Goal: Task Accomplishment & Management: Use online tool/utility

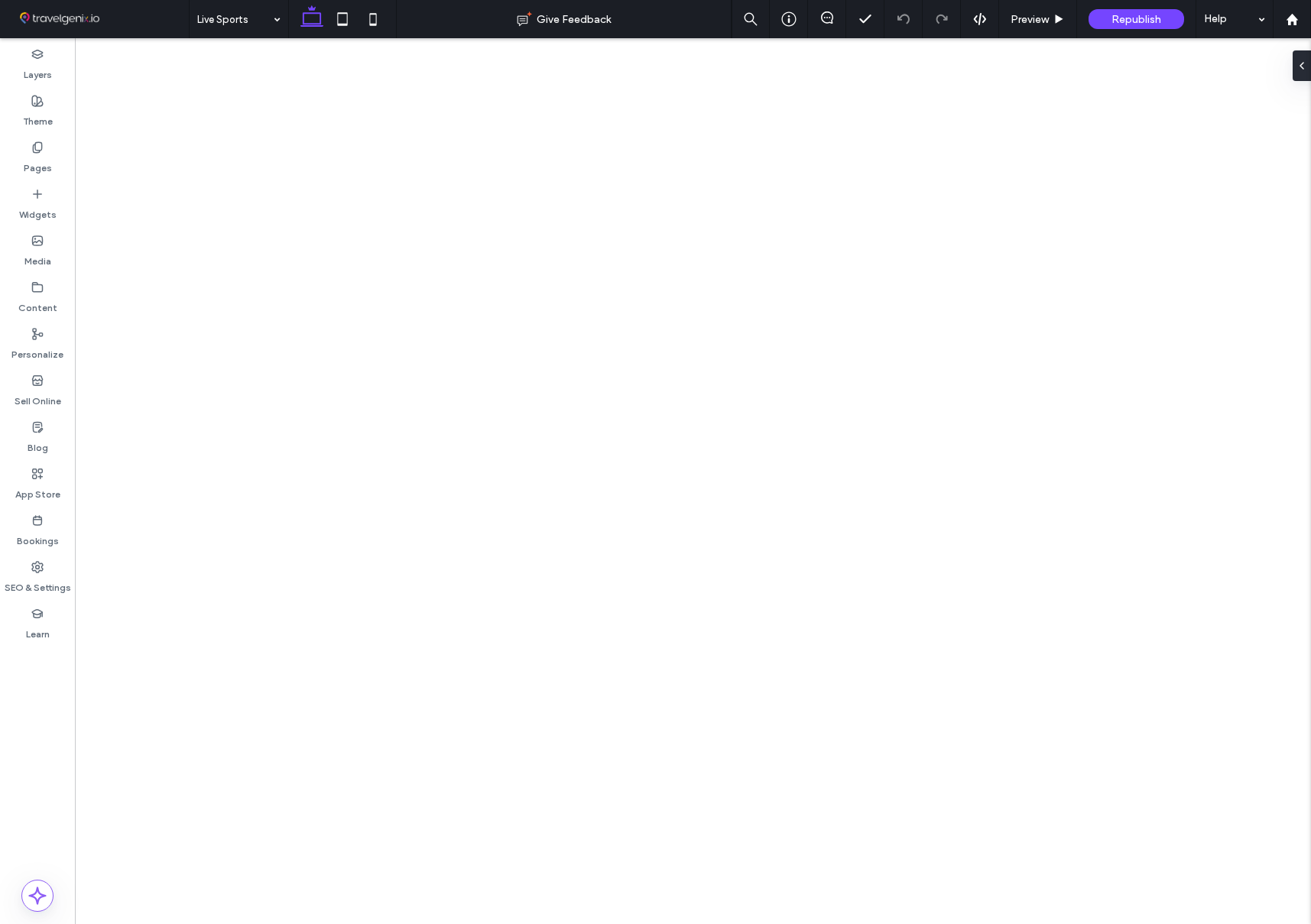
select select "*"
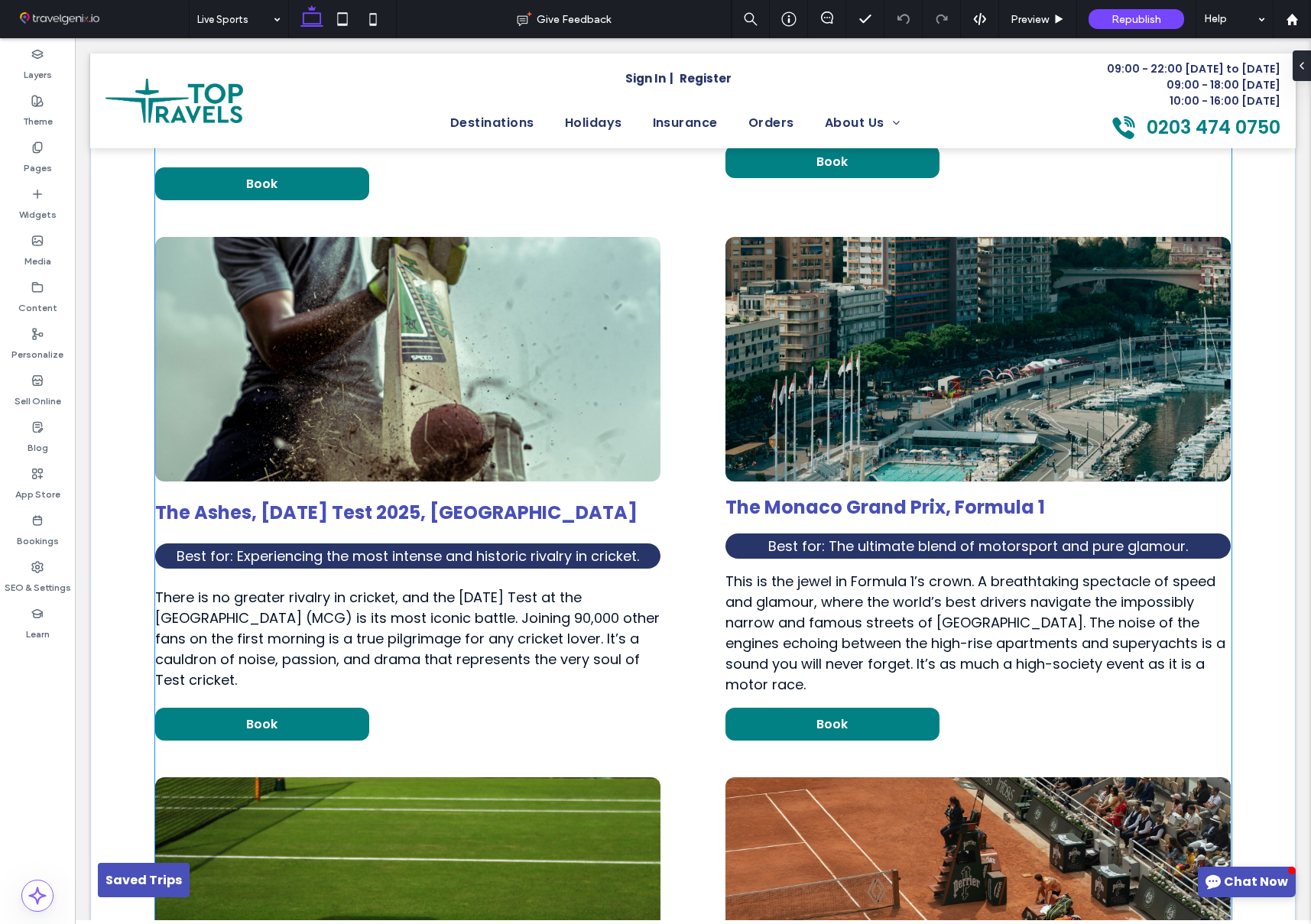
scroll to position [2635, 0]
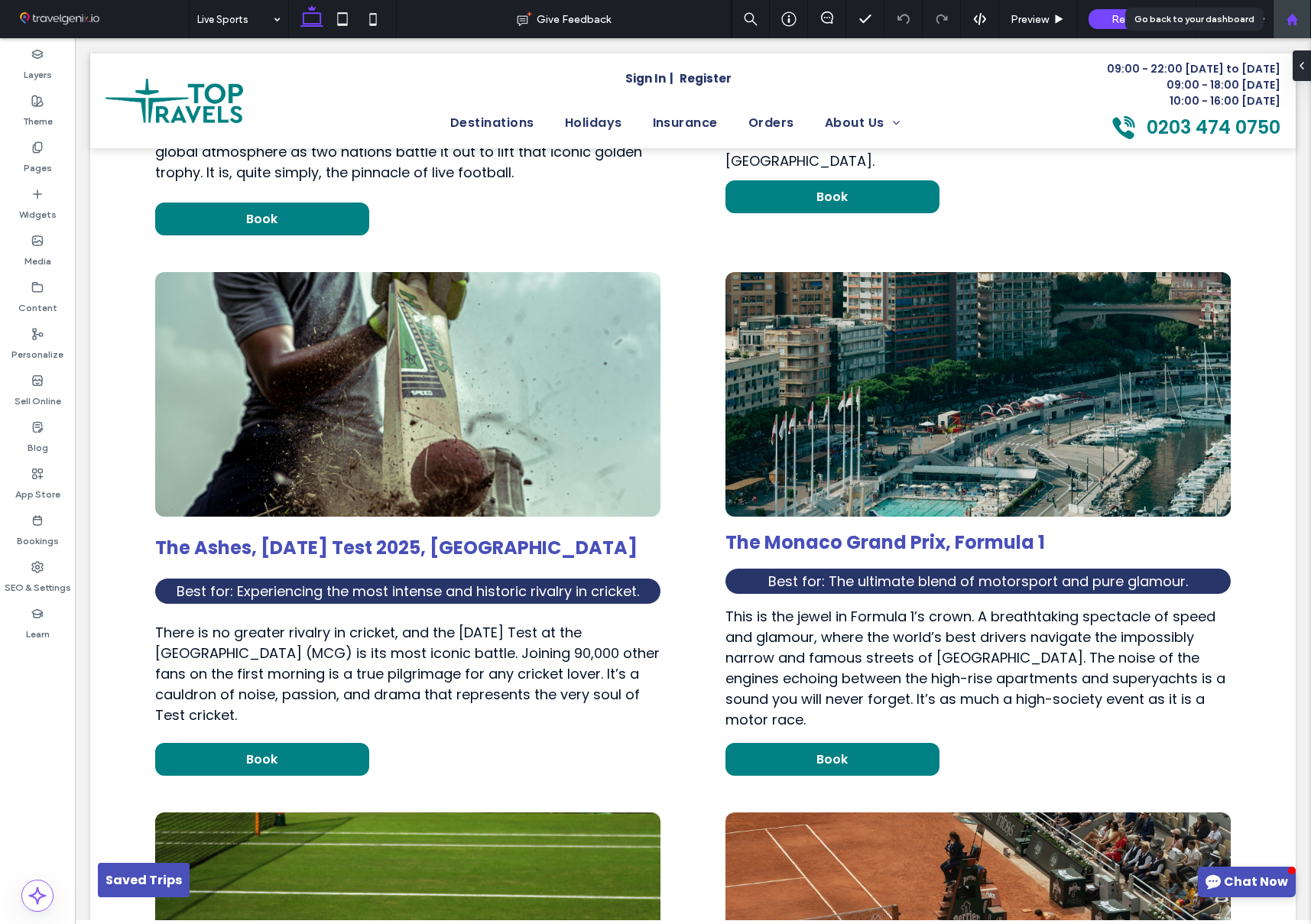
click at [1293, 14] on icon at bounding box center [1292, 18] width 13 height 13
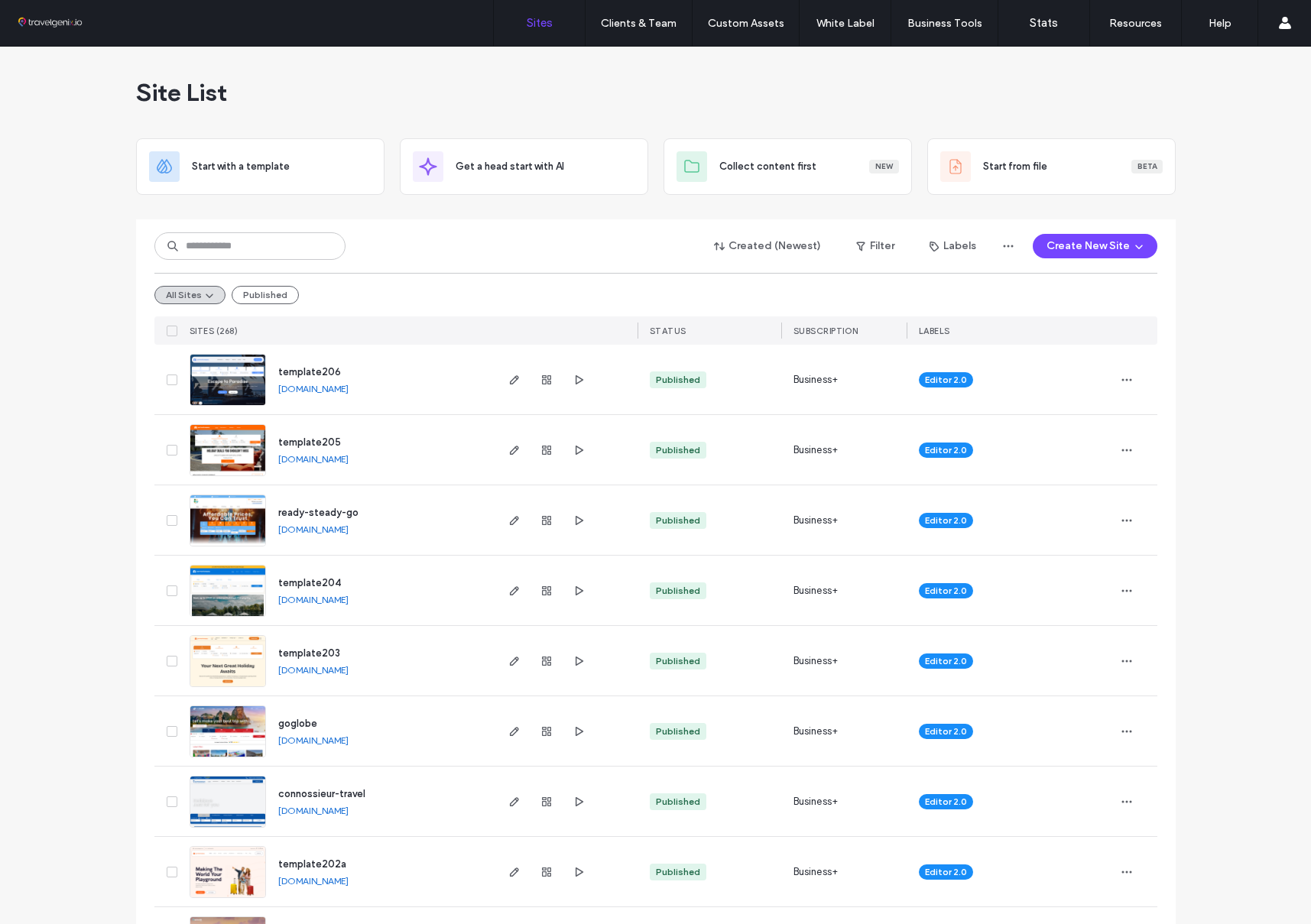
click at [348, 386] on link "[DOMAIN_NAME]" at bounding box center [313, 389] width 71 height 12
click at [214, 239] on input at bounding box center [250, 245] width 191 height 27
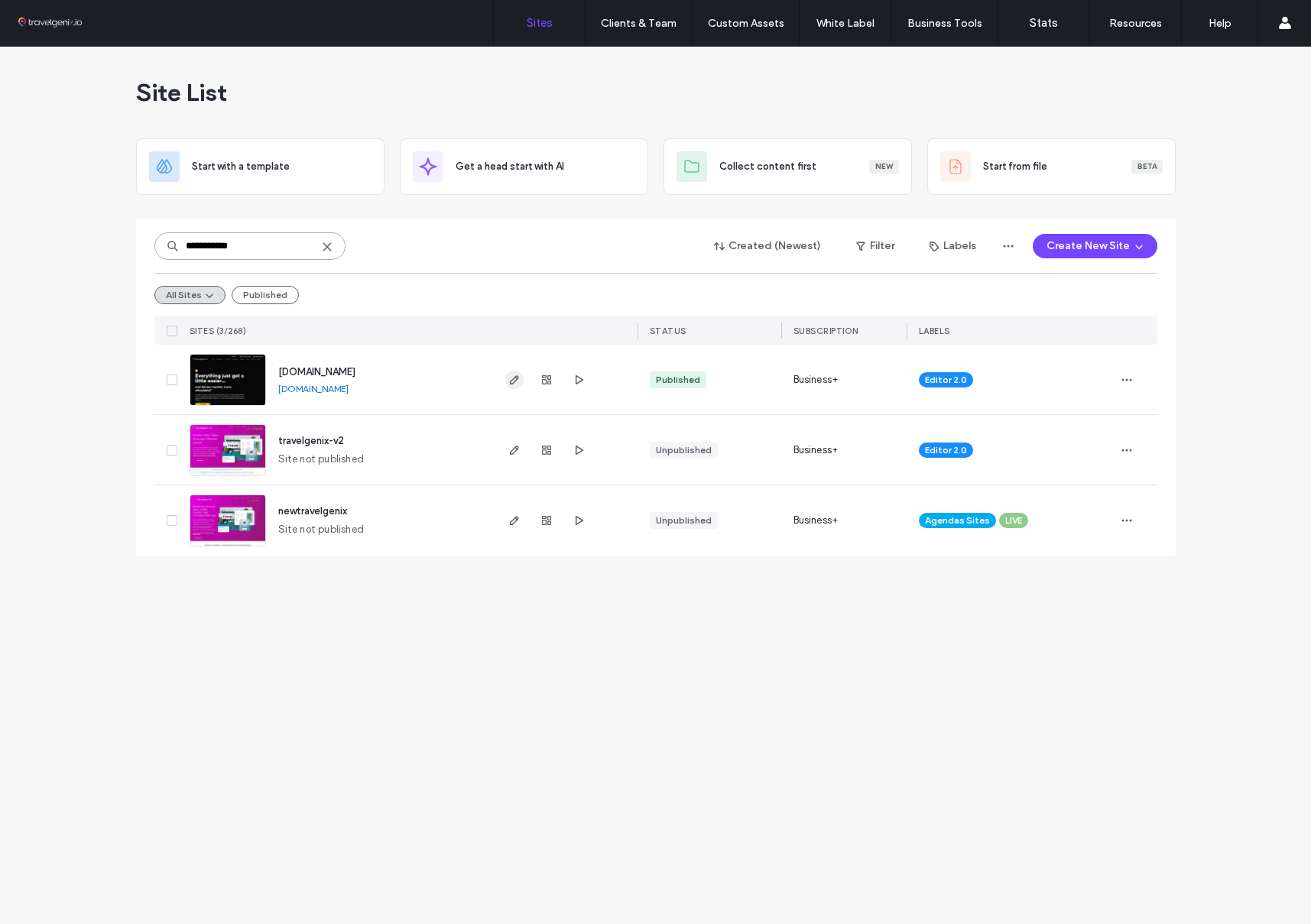
type input "**********"
click at [513, 381] on icon "button" at bounding box center [514, 380] width 13 height 13
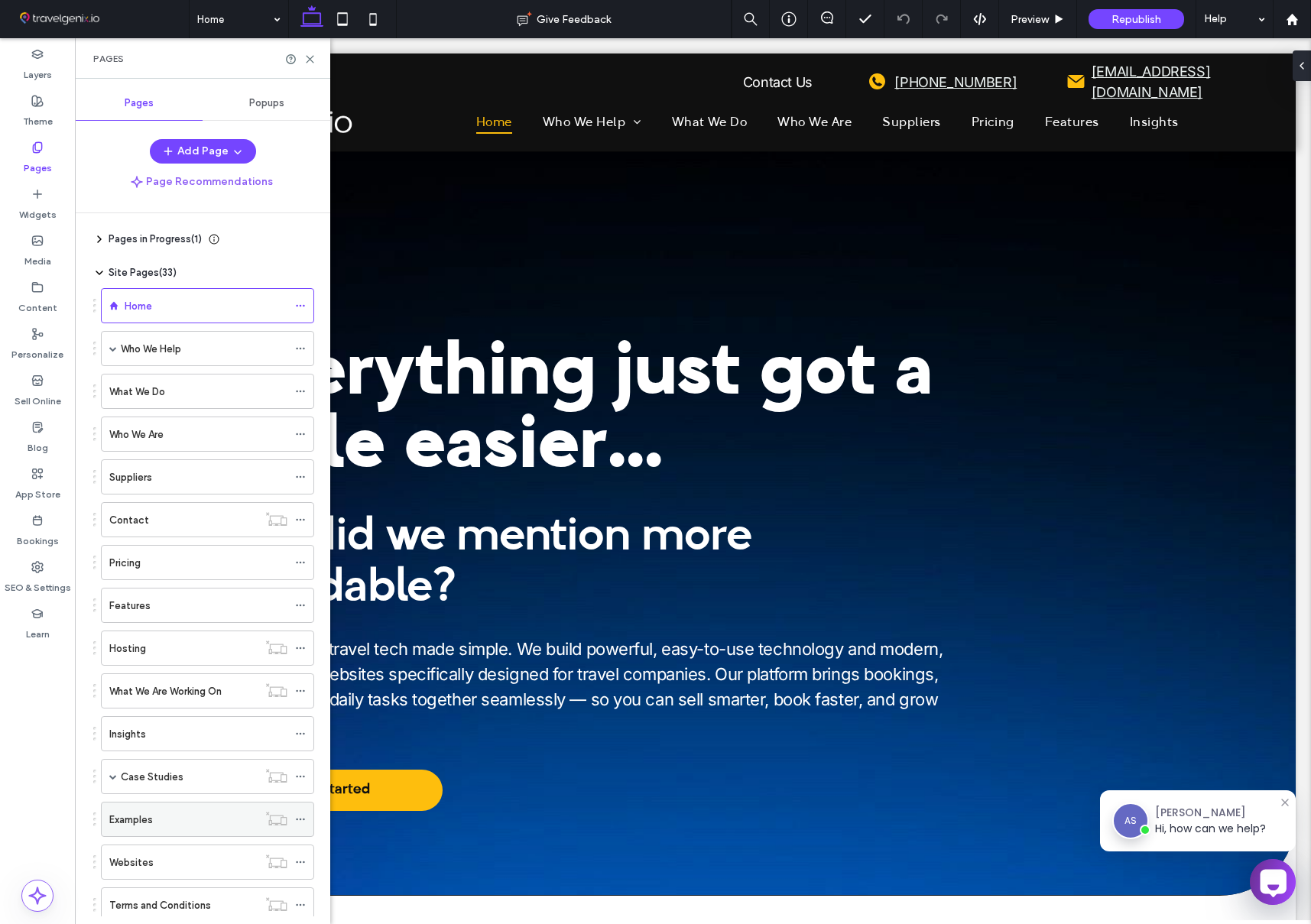
scroll to position [344, 0]
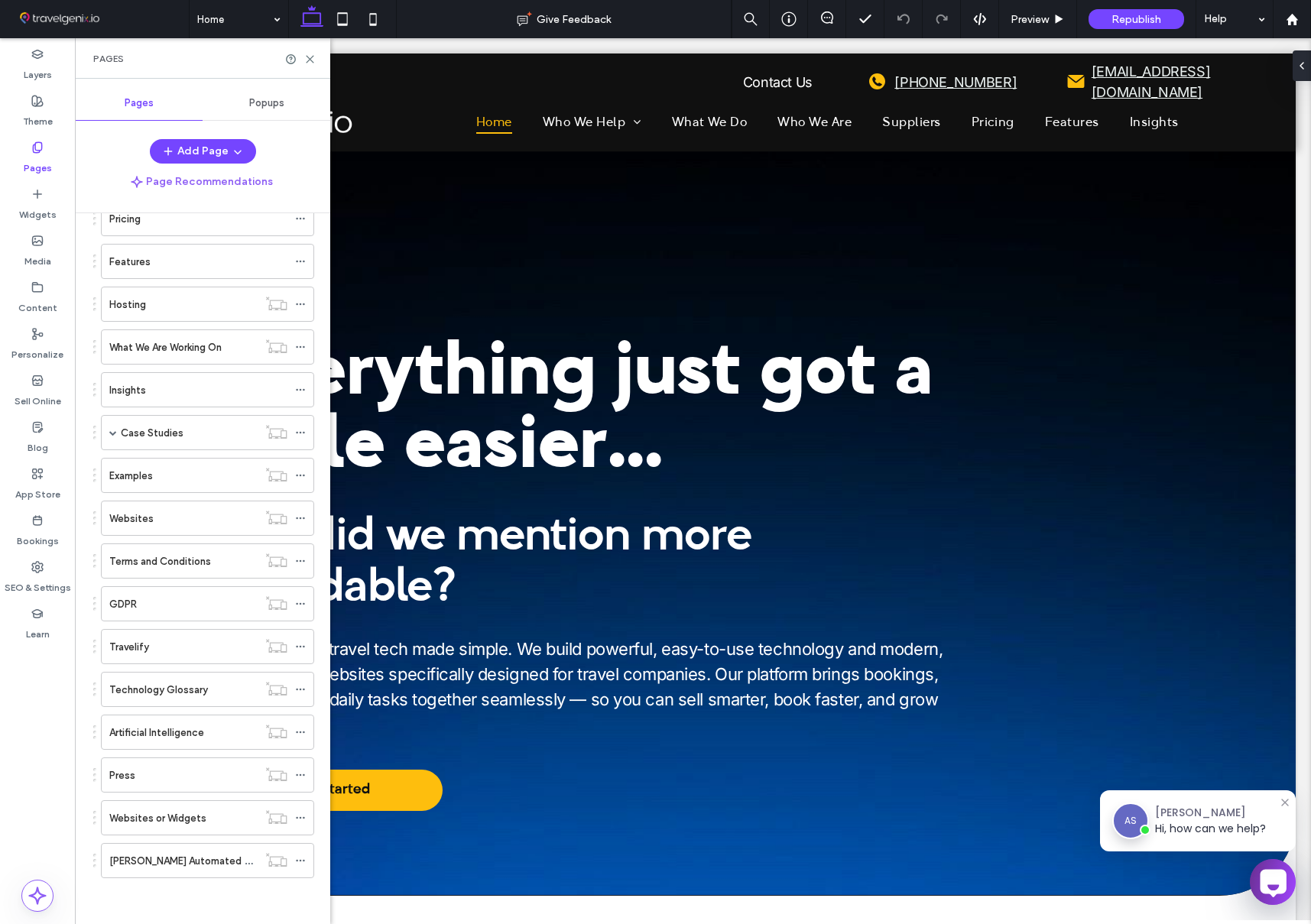
click at [183, 481] on div "Examples" at bounding box center [183, 476] width 148 height 16
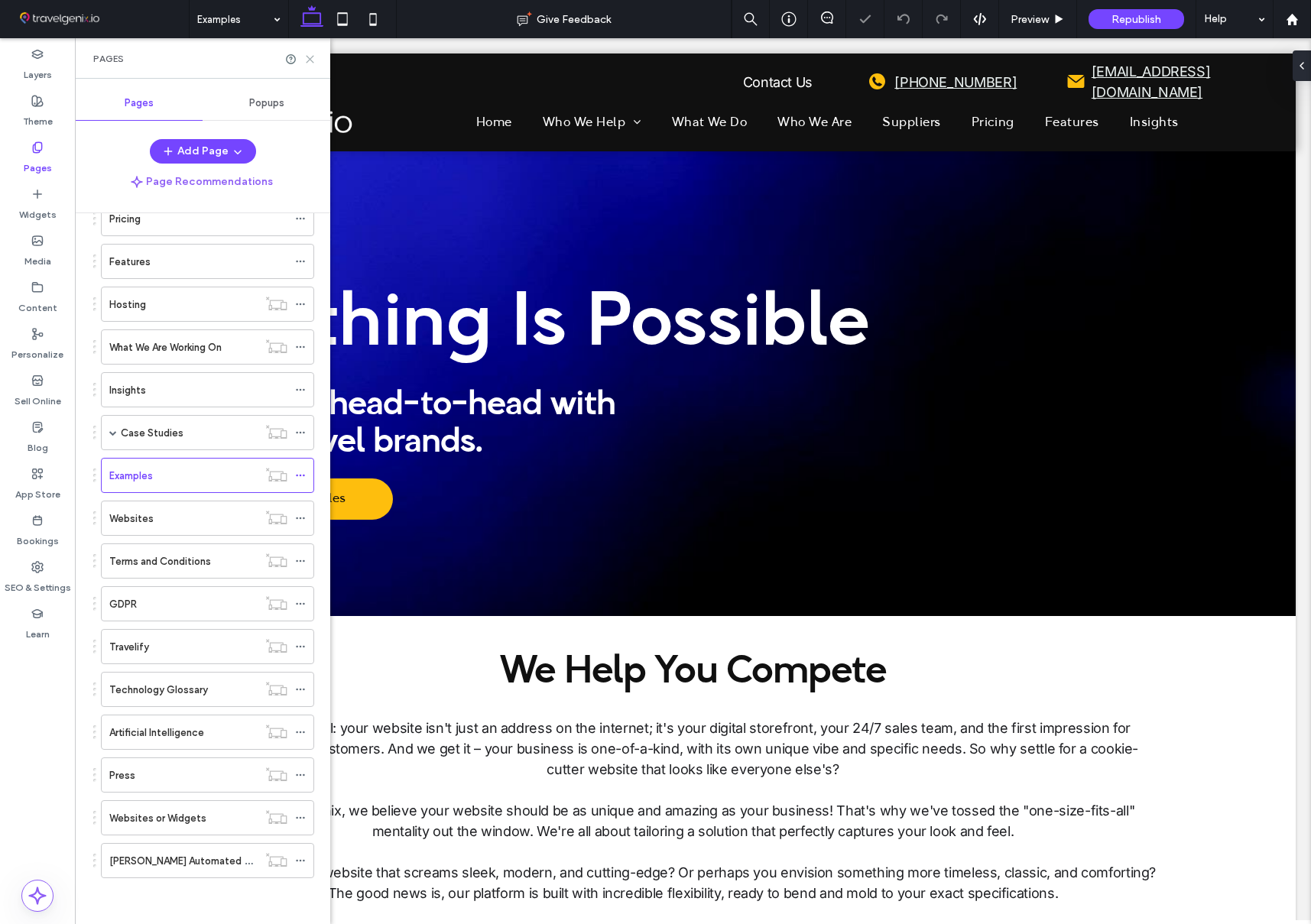
click at [305, 61] on icon at bounding box center [310, 59] width 12 height 12
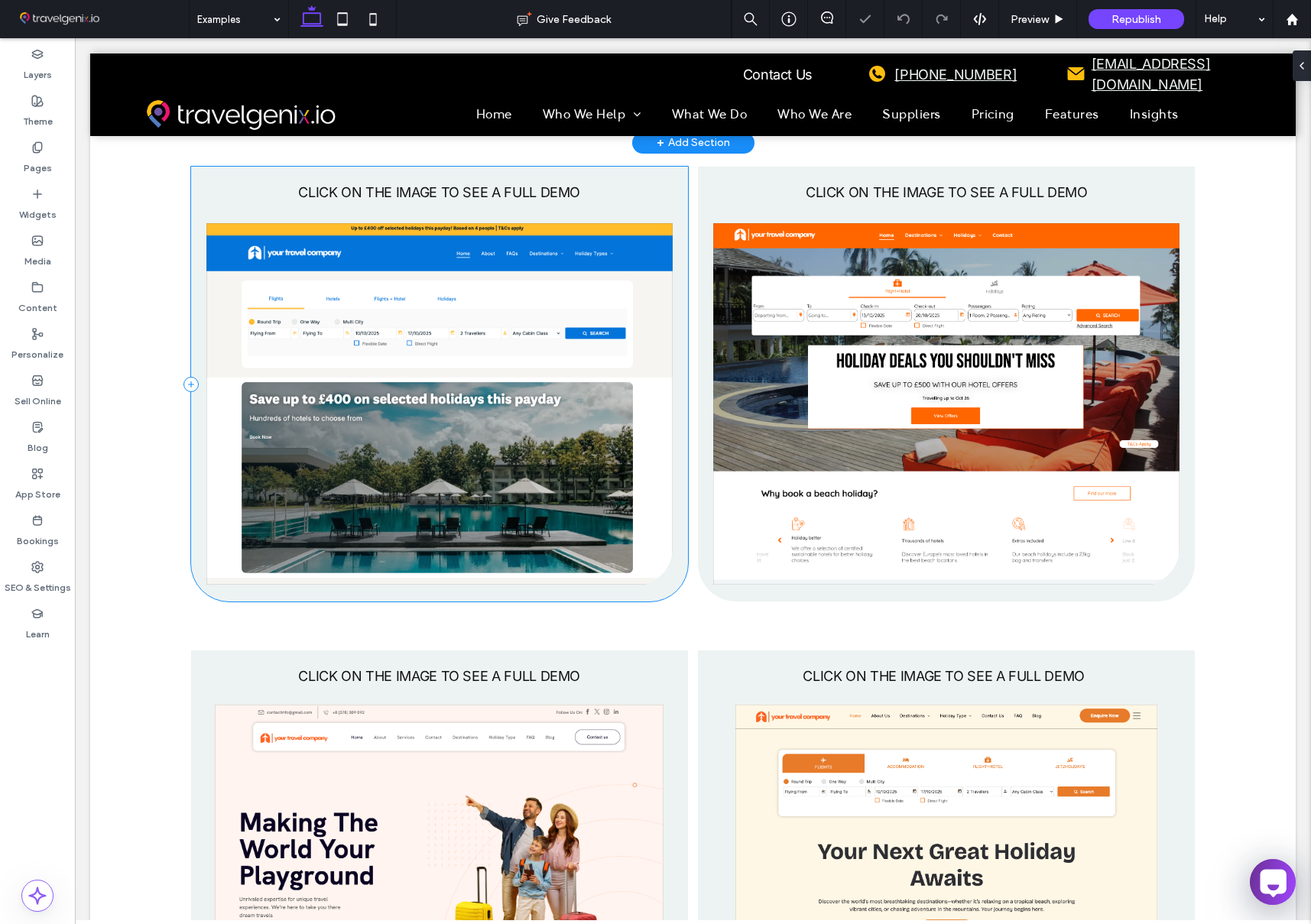
scroll to position [680, 0]
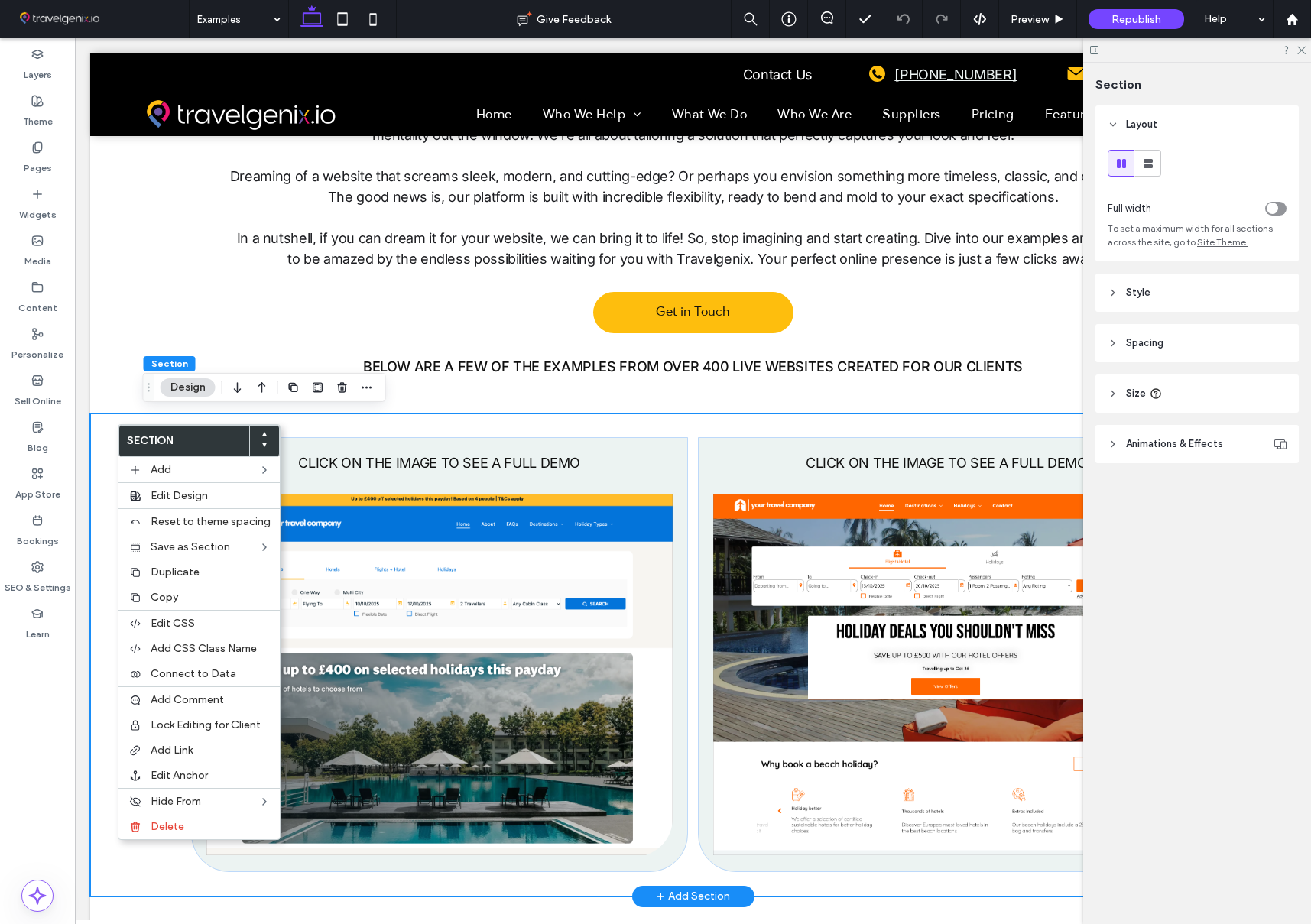
click at [102, 424] on div "CLICK ON THE IMAGE TO SEE A FULL DEMO CLICK ON THE IMAGE TO SEE A FULL DEMO" at bounding box center [692, 655] width 1206 height 483
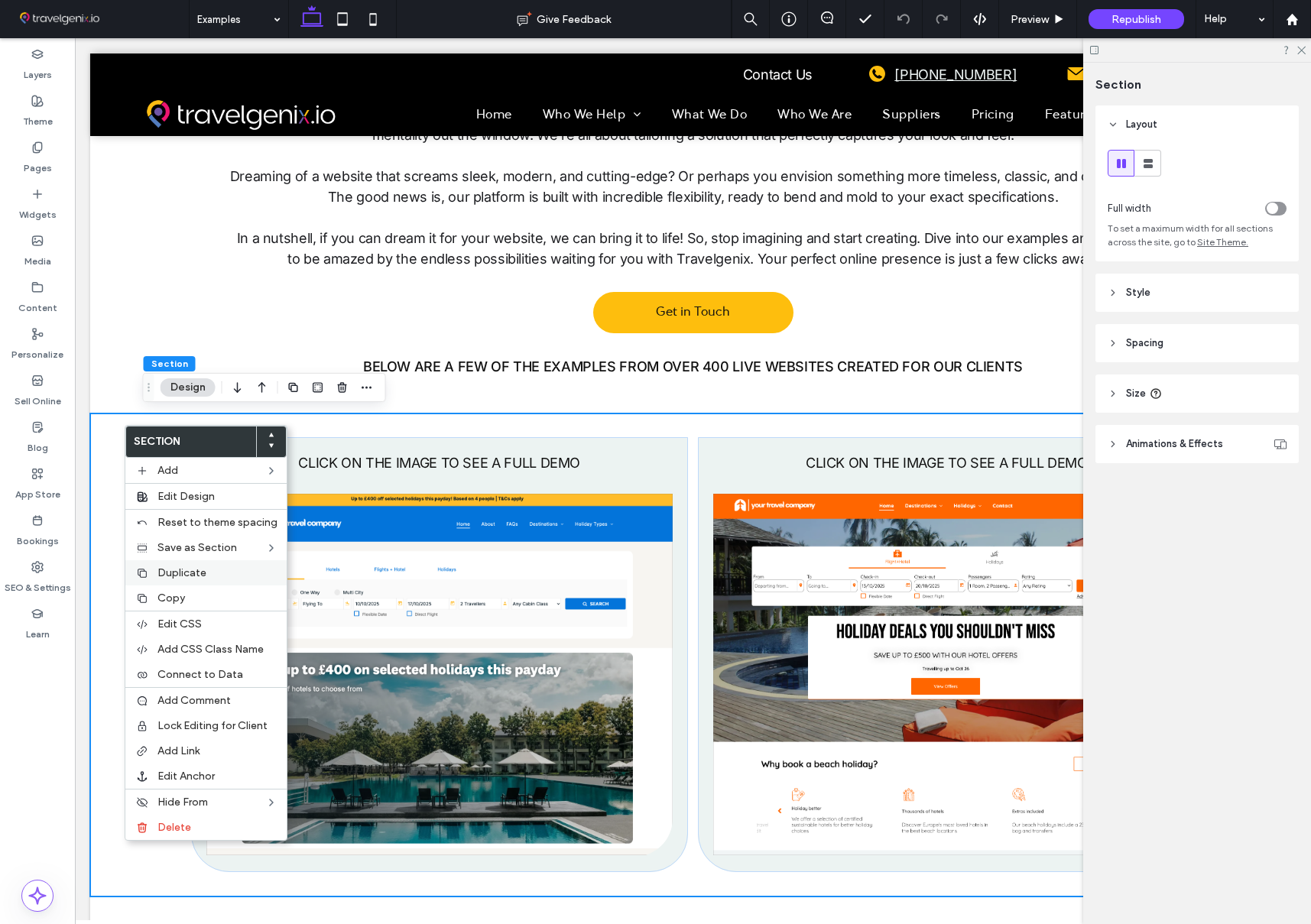
click at [247, 566] on label "Duplicate" at bounding box center [218, 572] width 120 height 13
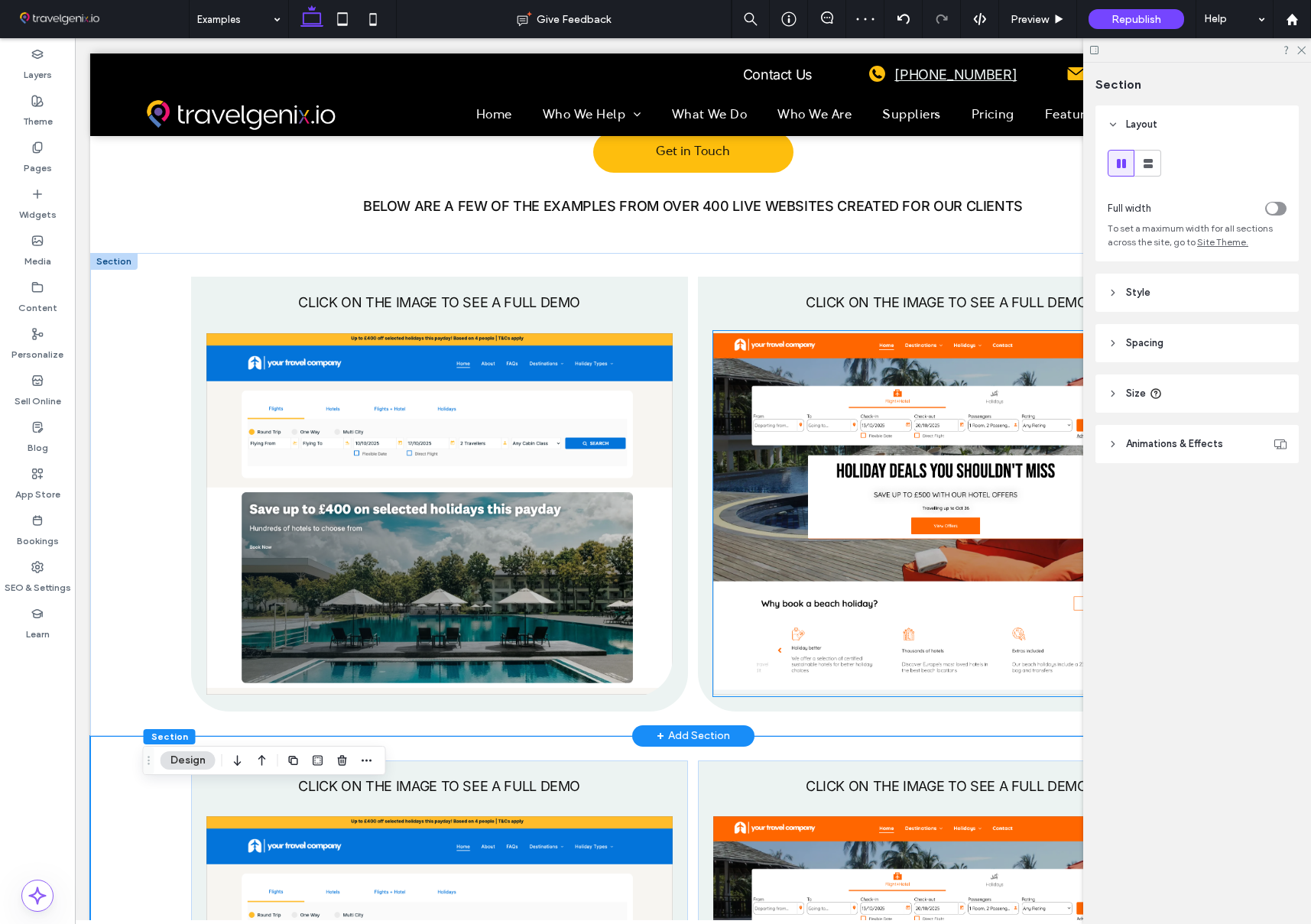
scroll to position [791, 0]
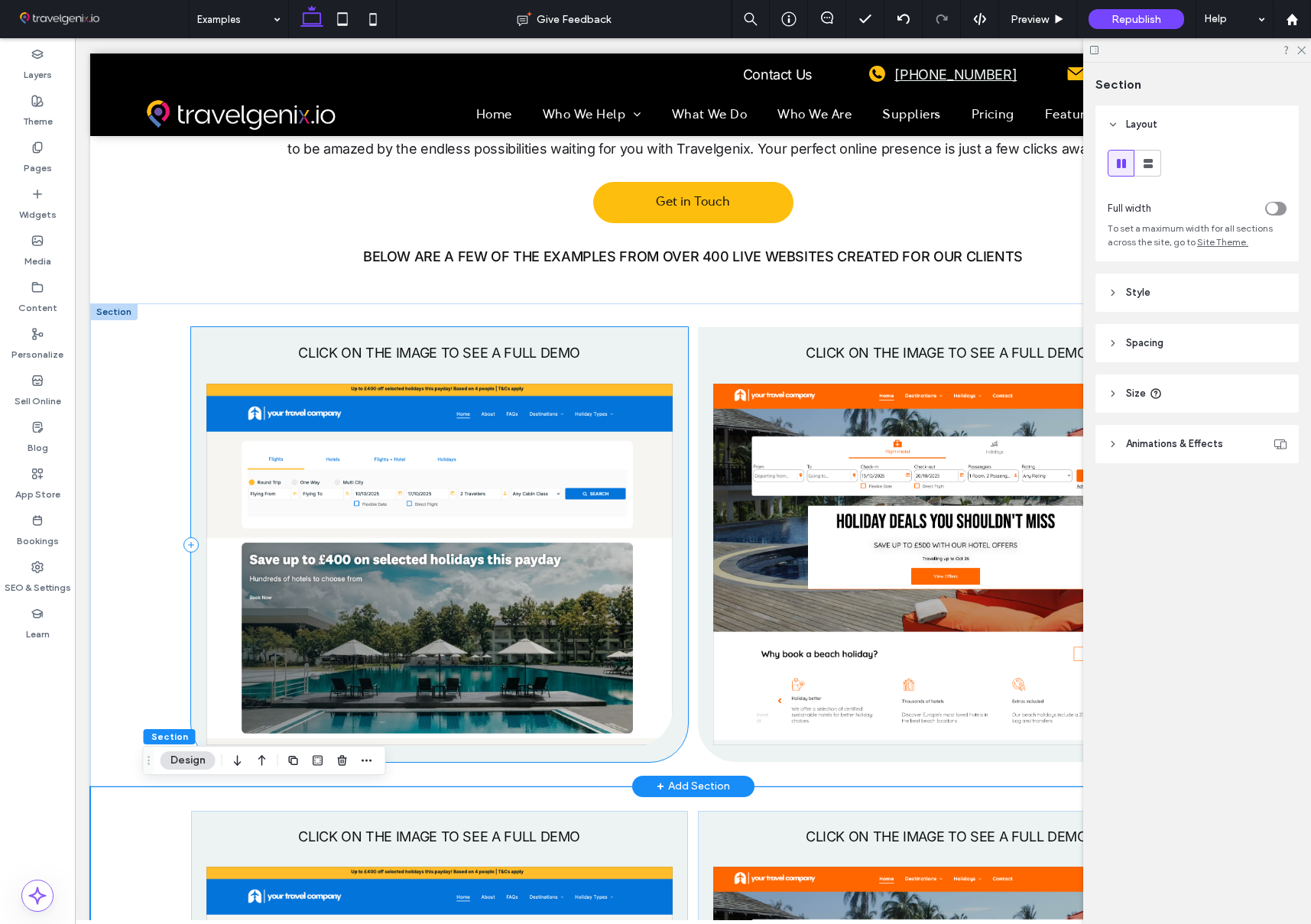
click at [685, 351] on div "CLICK ON THE IMAGE TO SEE A FULL DEMO" at bounding box center [440, 544] width 497 height 435
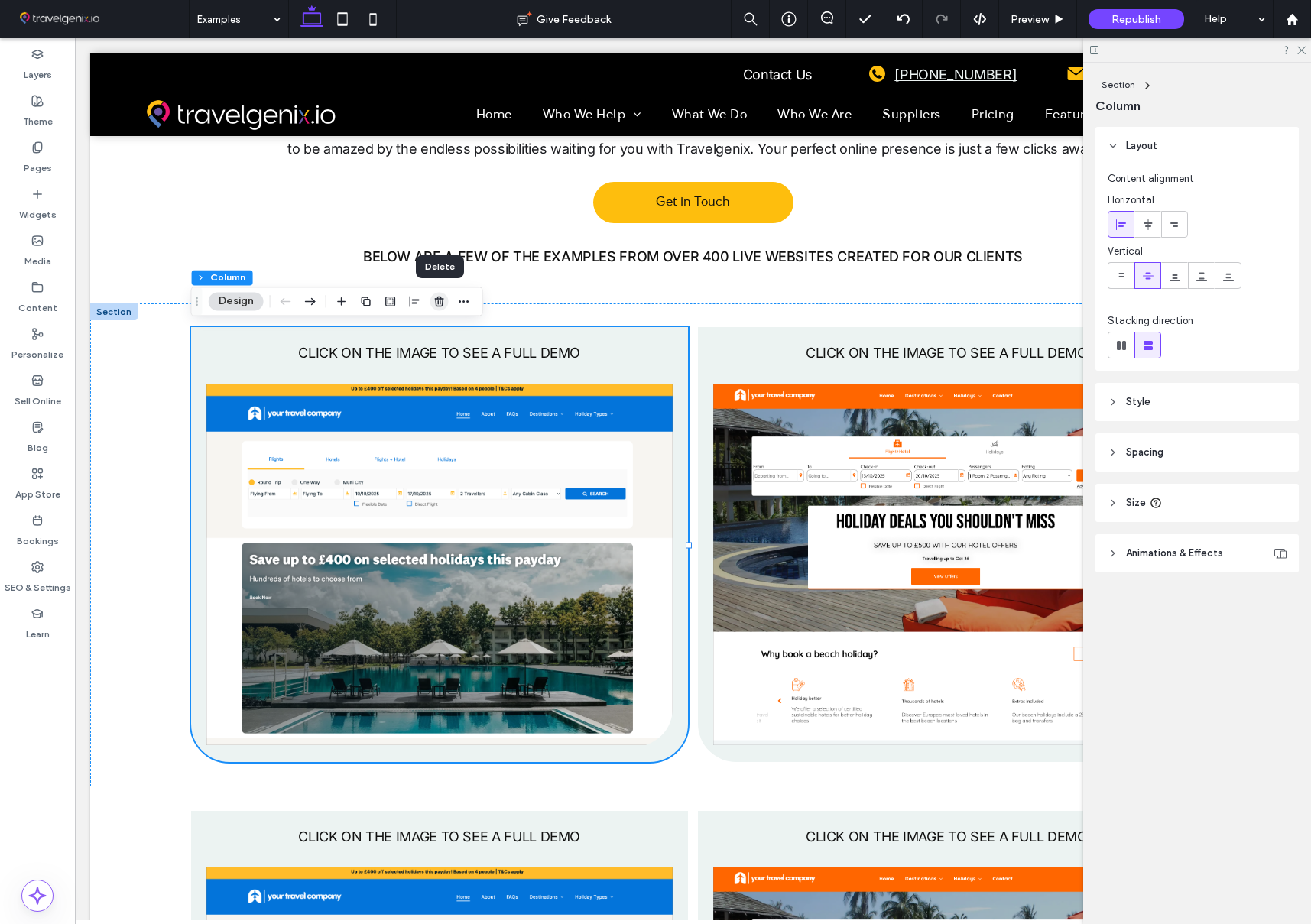
click at [438, 297] on use "button" at bounding box center [438, 302] width 9 height 10
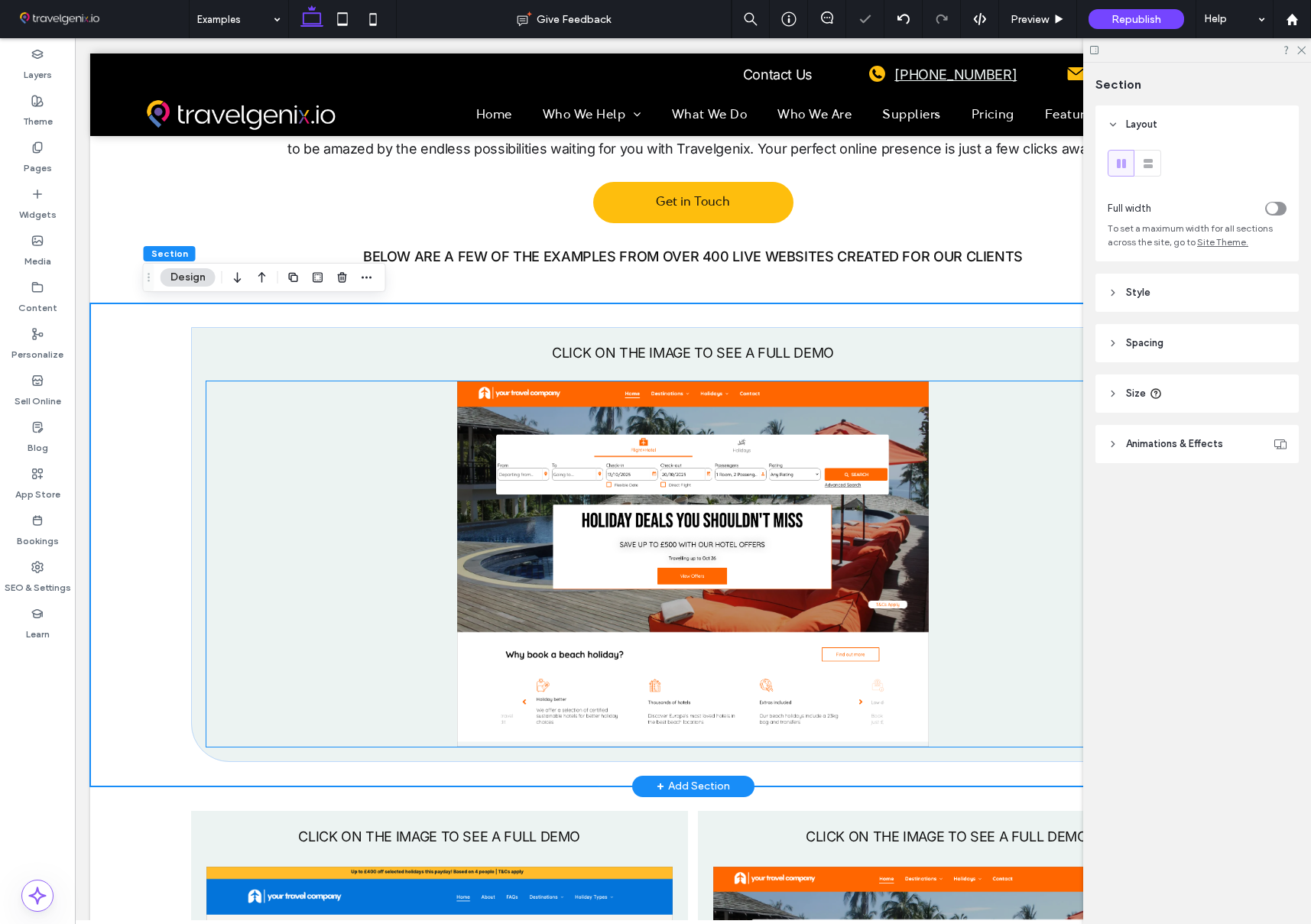
click at [739, 418] on img at bounding box center [692, 563] width 974 height 365
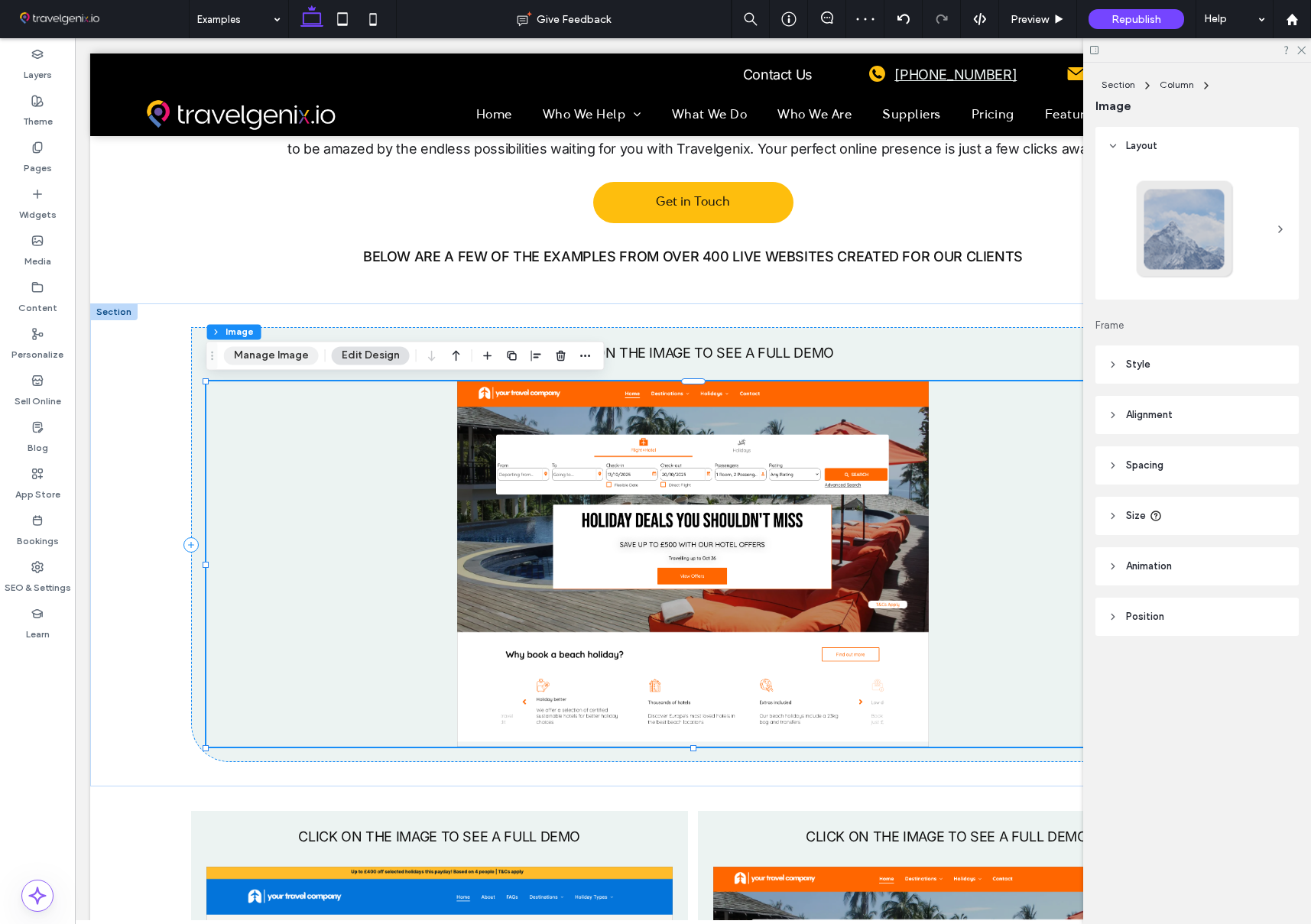
click at [294, 359] on button "Manage Image" at bounding box center [272, 355] width 95 height 18
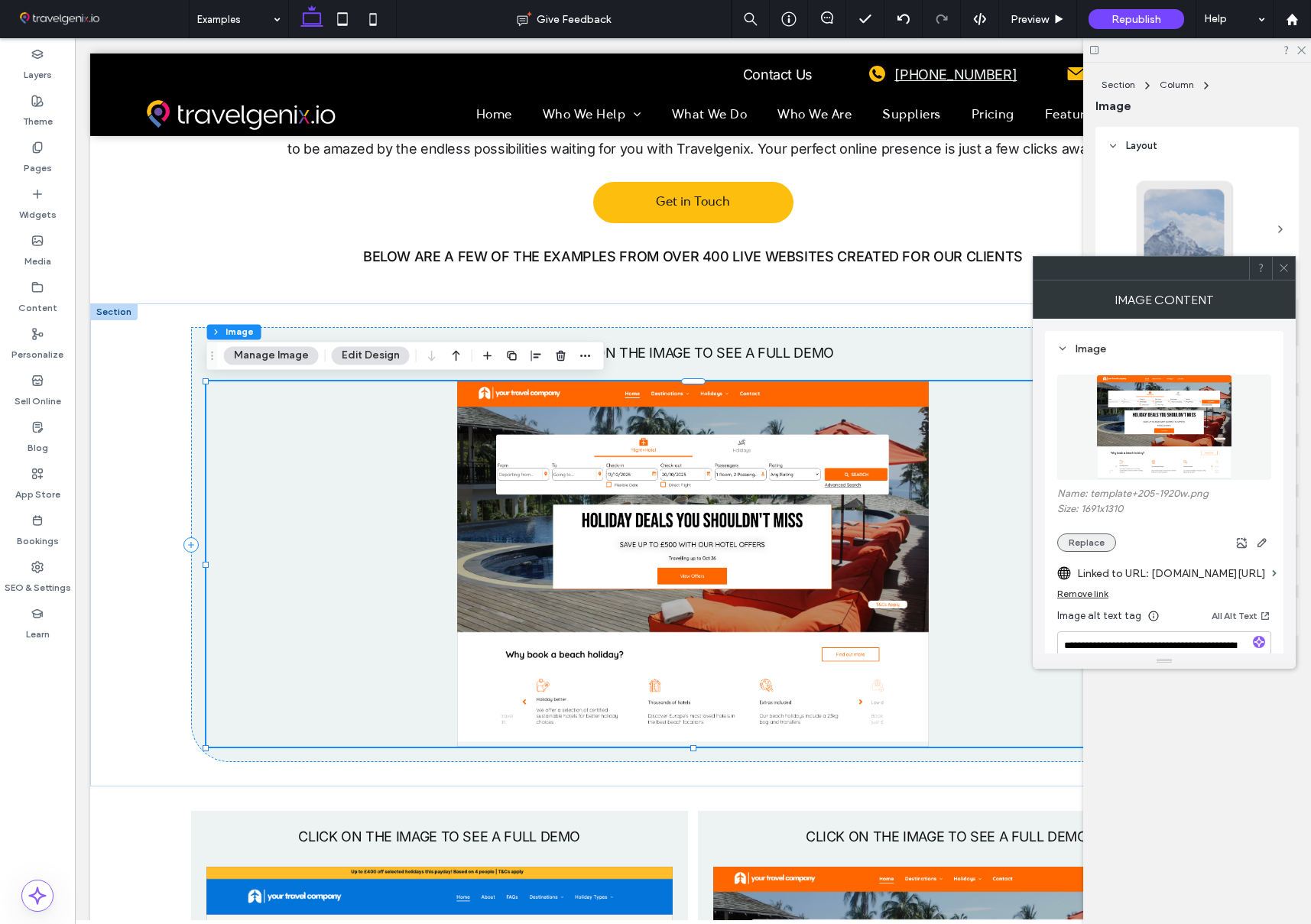
click at [1090, 545] on button "Replace" at bounding box center [1086, 542] width 59 height 18
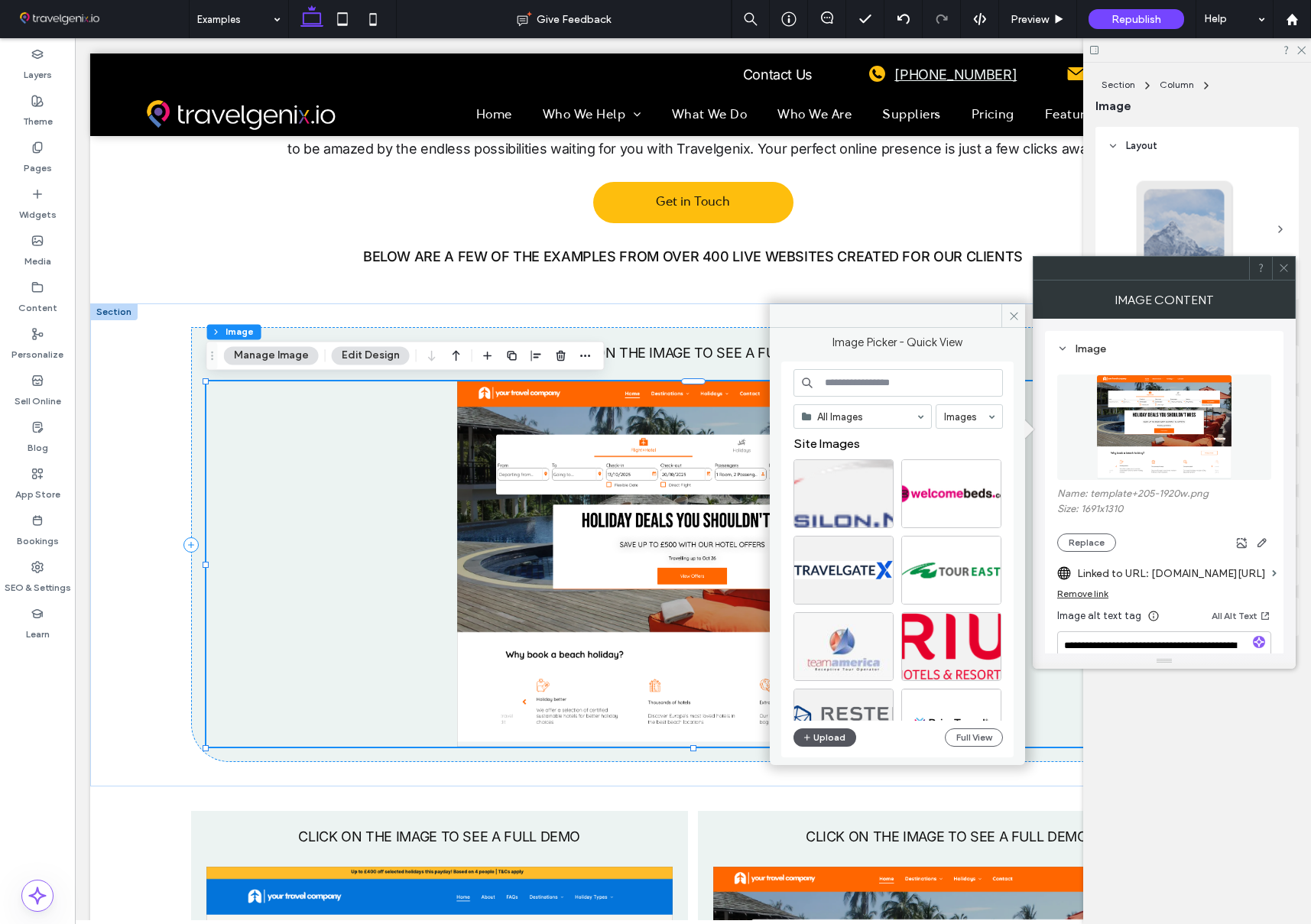
click at [826, 738] on button "Upload" at bounding box center [825, 736] width 63 height 18
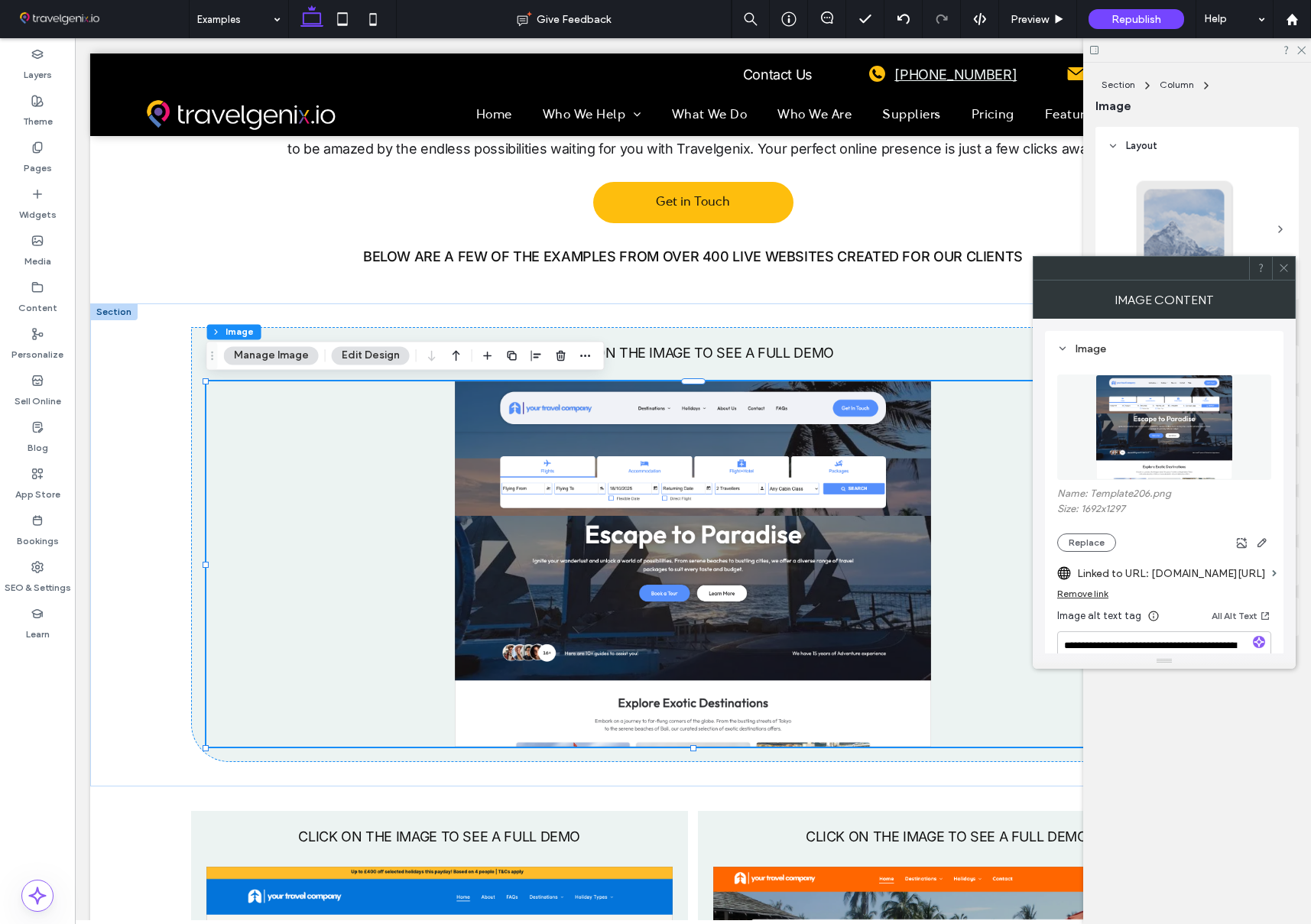
scroll to position [41, 0]
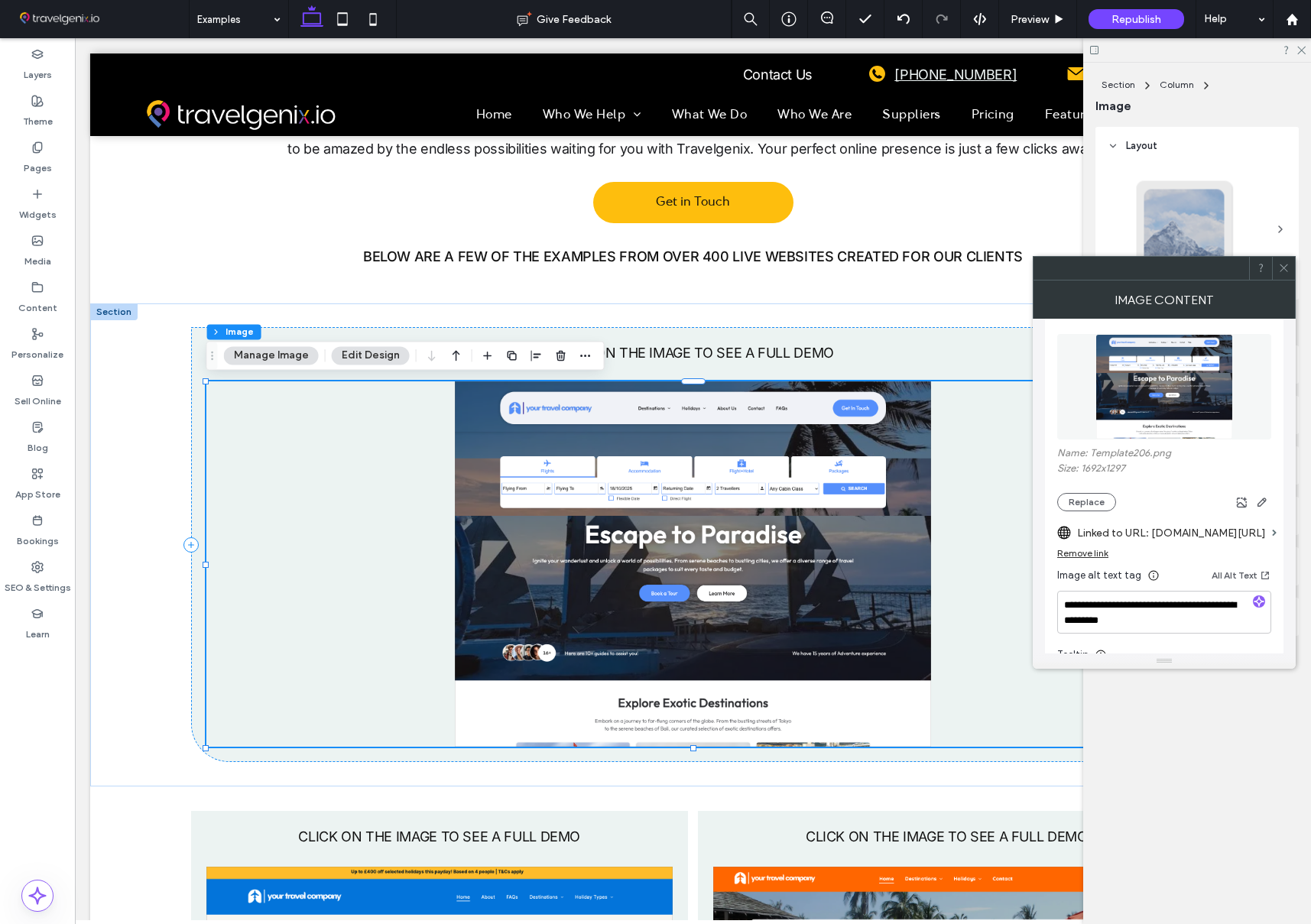
click at [1082, 550] on div "Remove link" at bounding box center [1082, 553] width 51 height 12
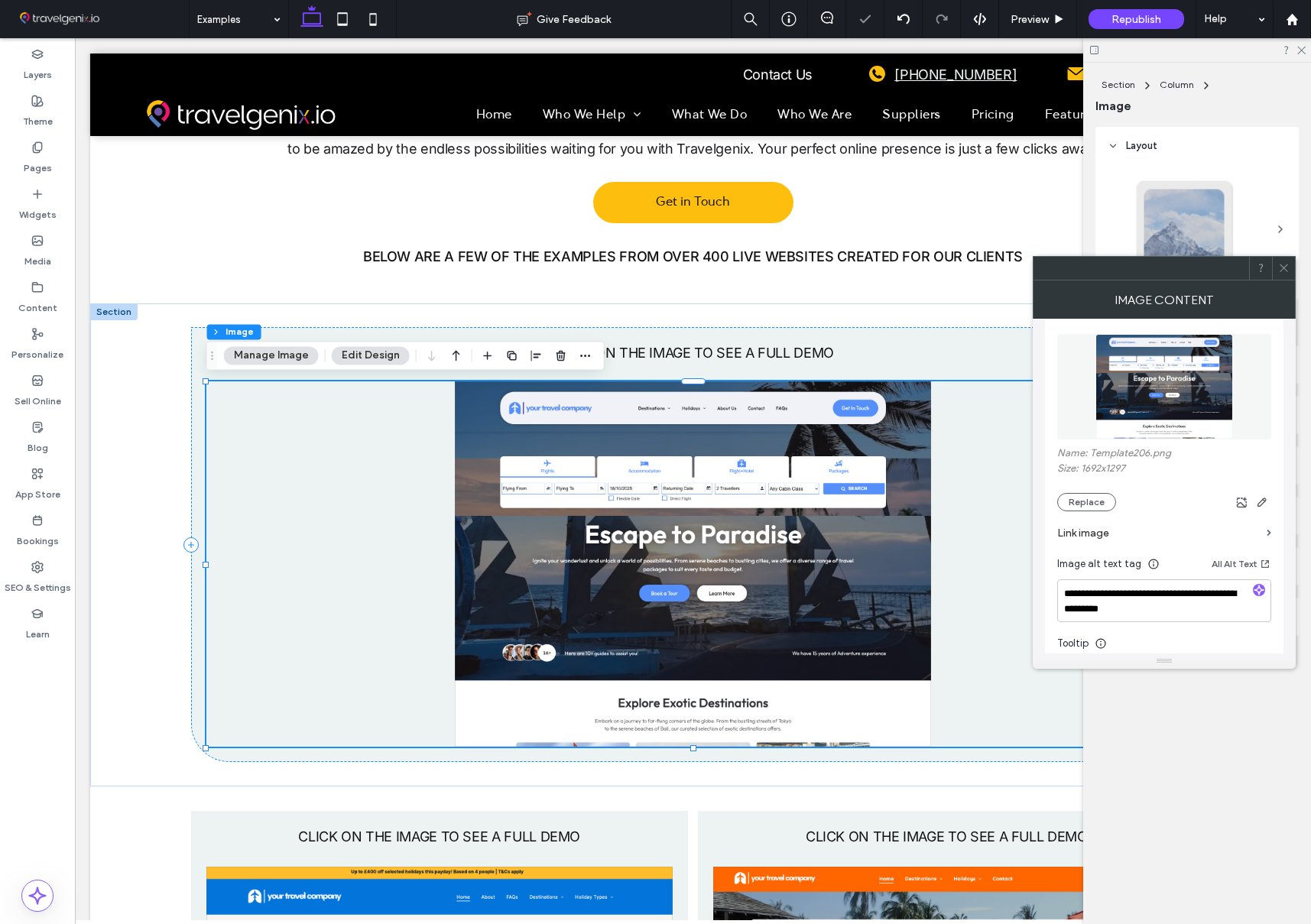
click at [1090, 530] on label "Link image" at bounding box center [1158, 533] width 203 height 28
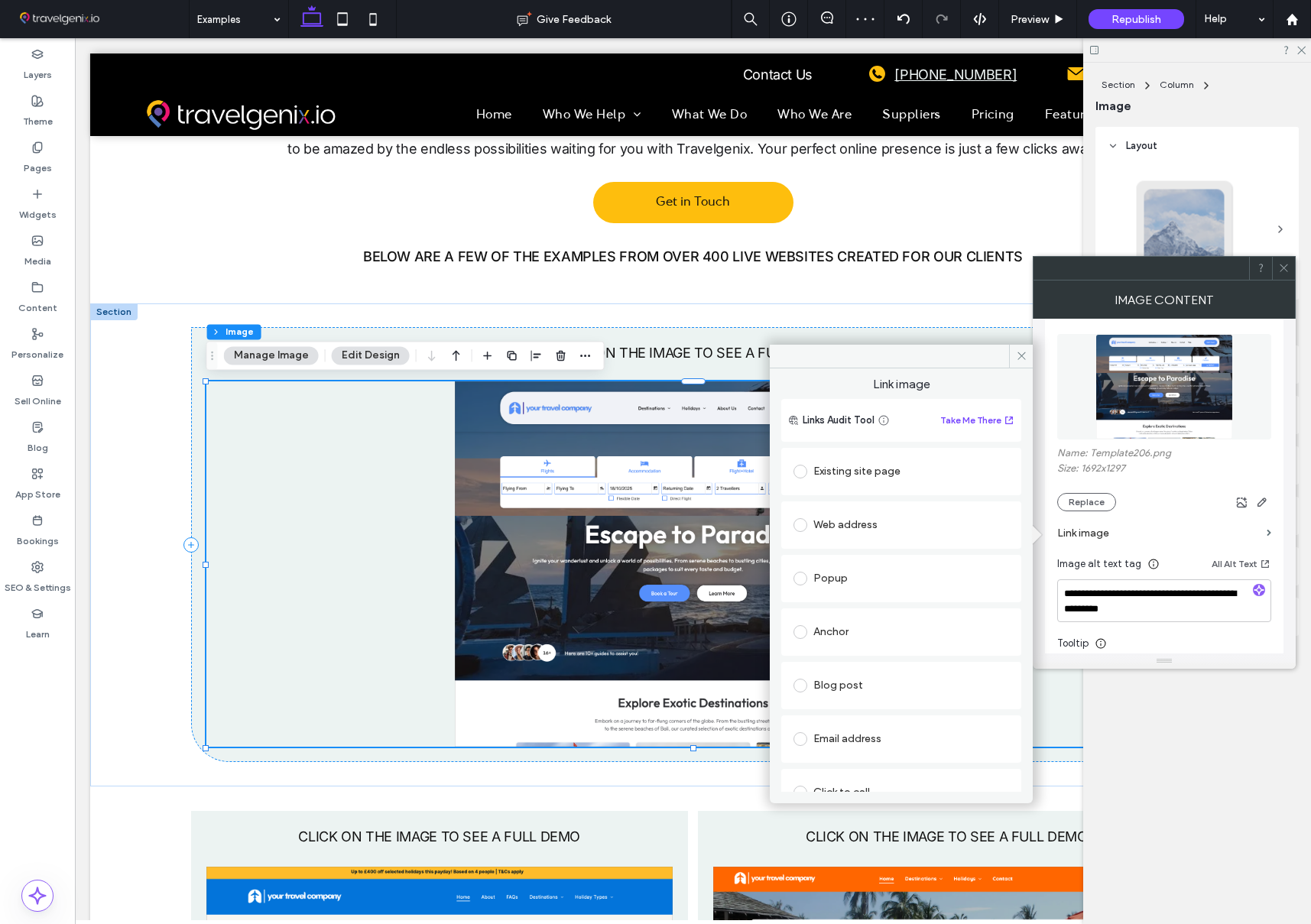
click at [851, 525] on div "Web address" at bounding box center [901, 524] width 216 height 24
click at [858, 550] on input "url" at bounding box center [901, 555] width 216 height 20
paste input "**********"
type input "**********"
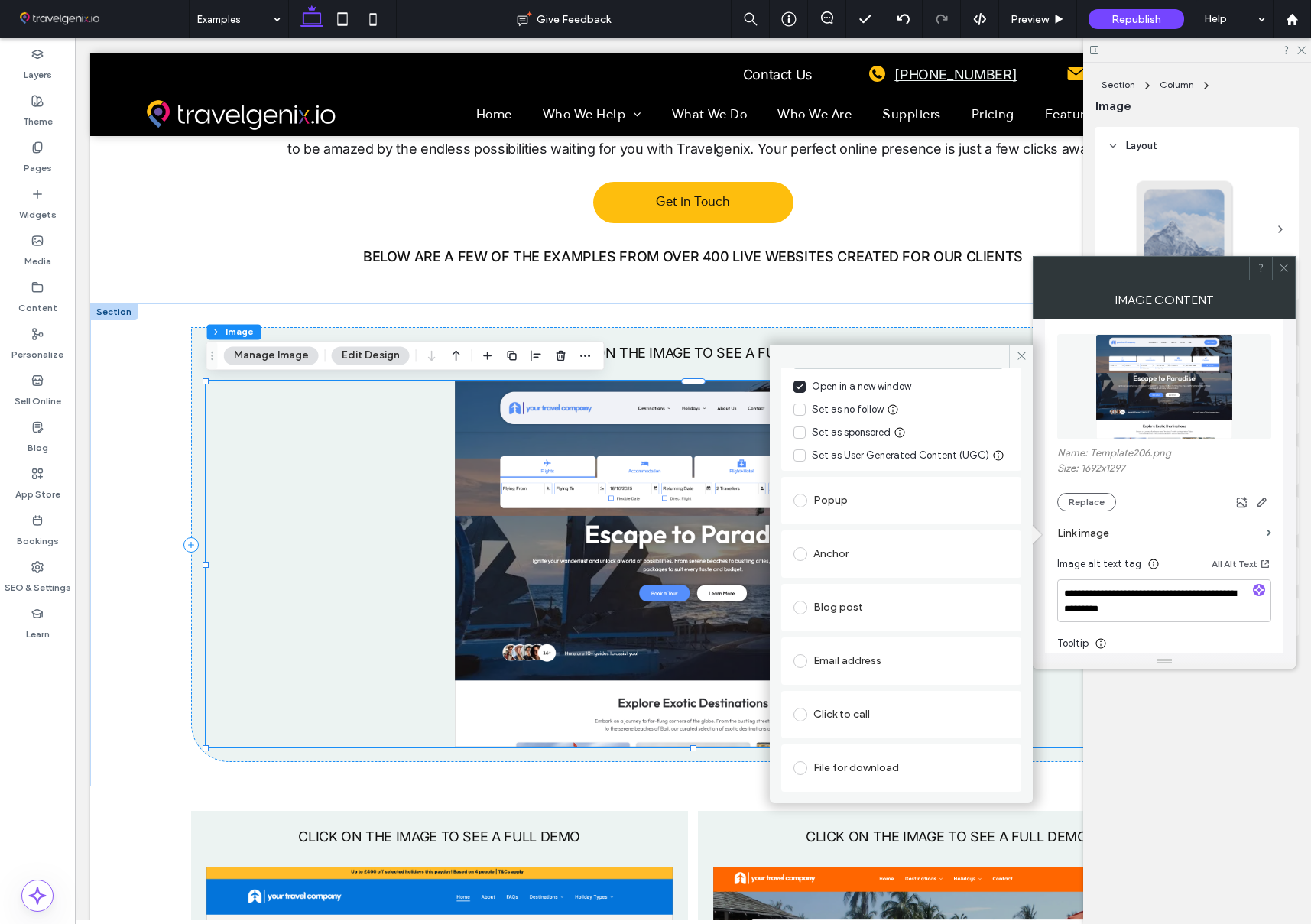
scroll to position [0, 0]
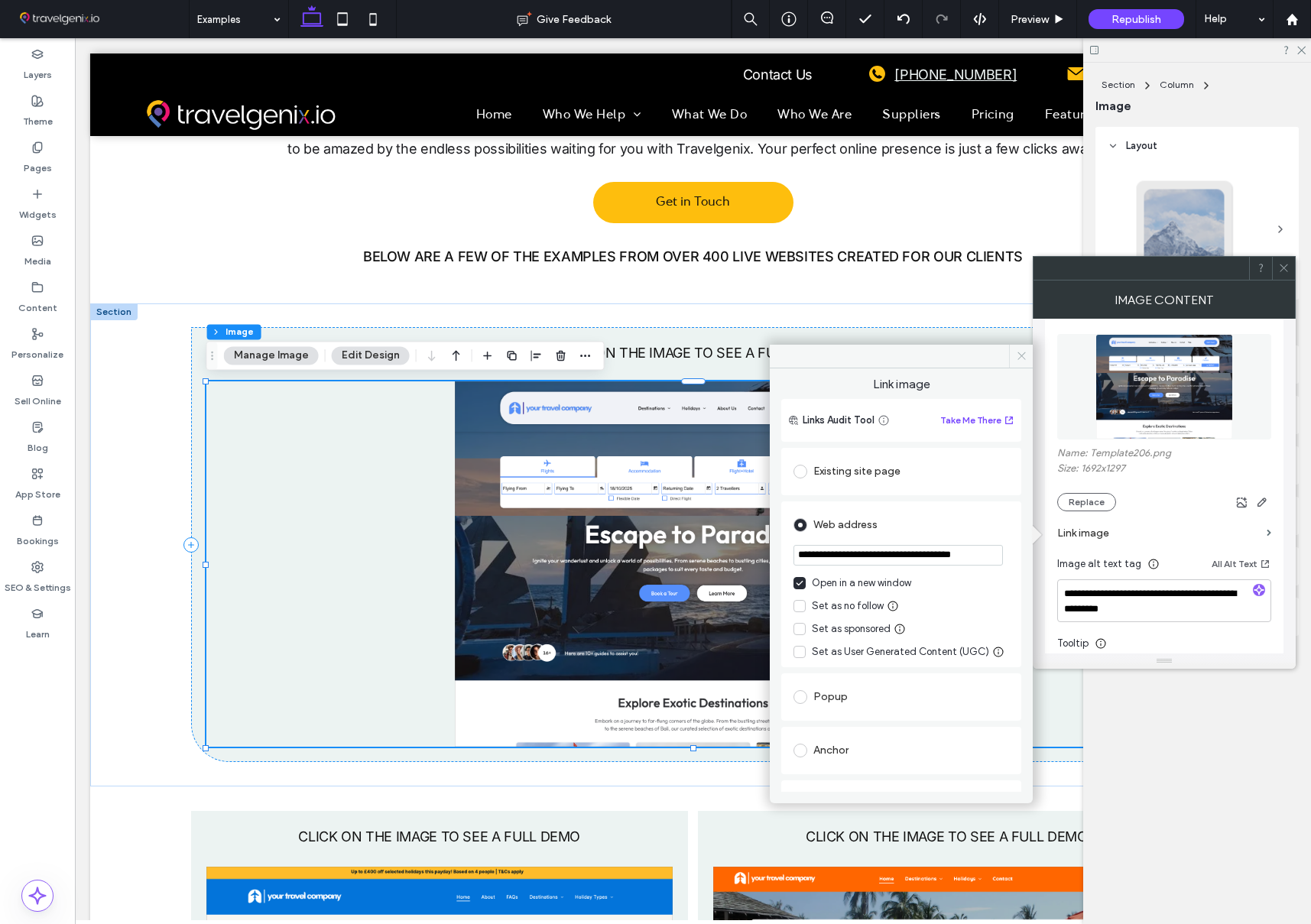
click at [1023, 354] on use at bounding box center [1021, 356] width 8 height 8
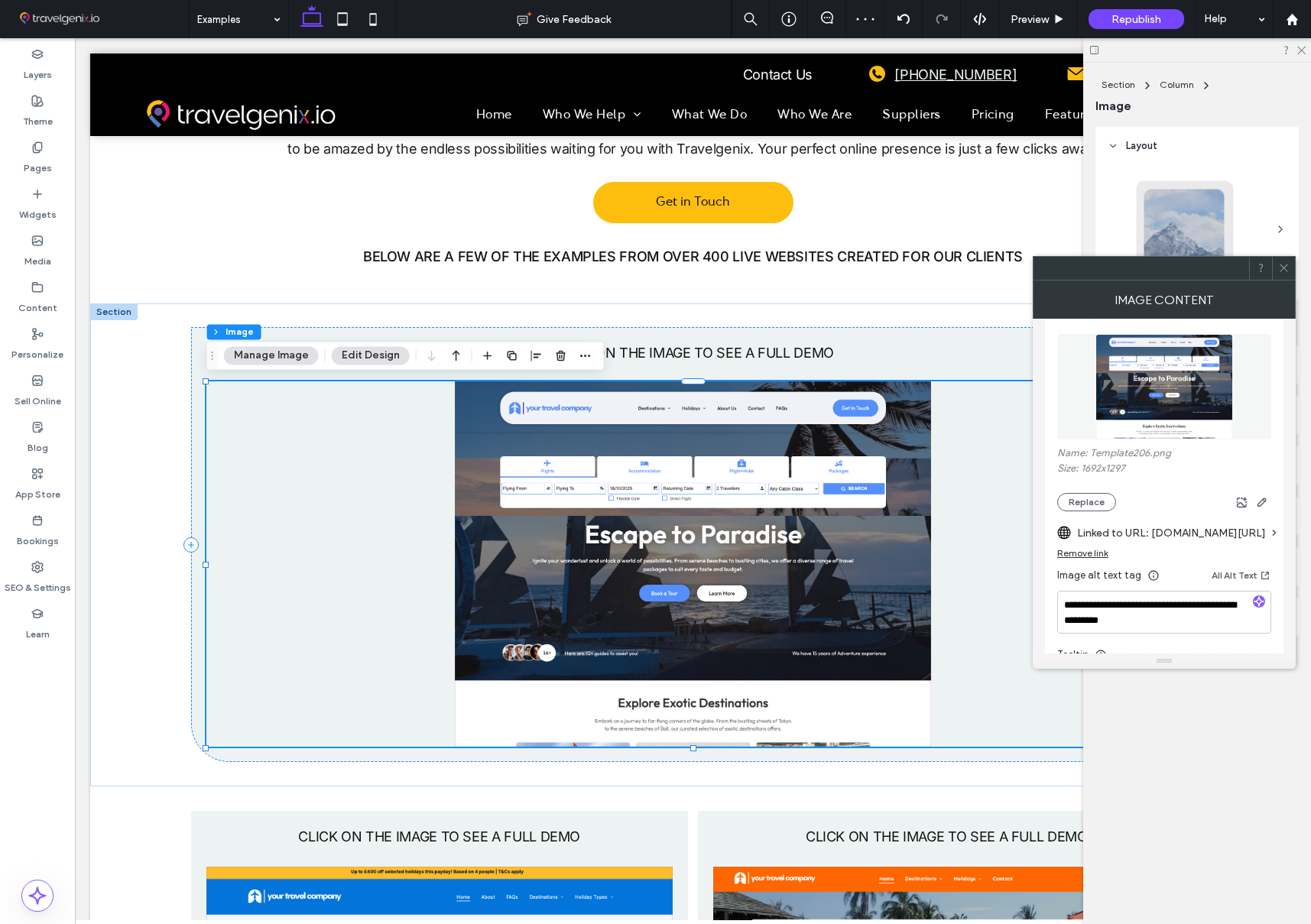
click at [1281, 267] on icon at bounding box center [1284, 268] width 12 height 12
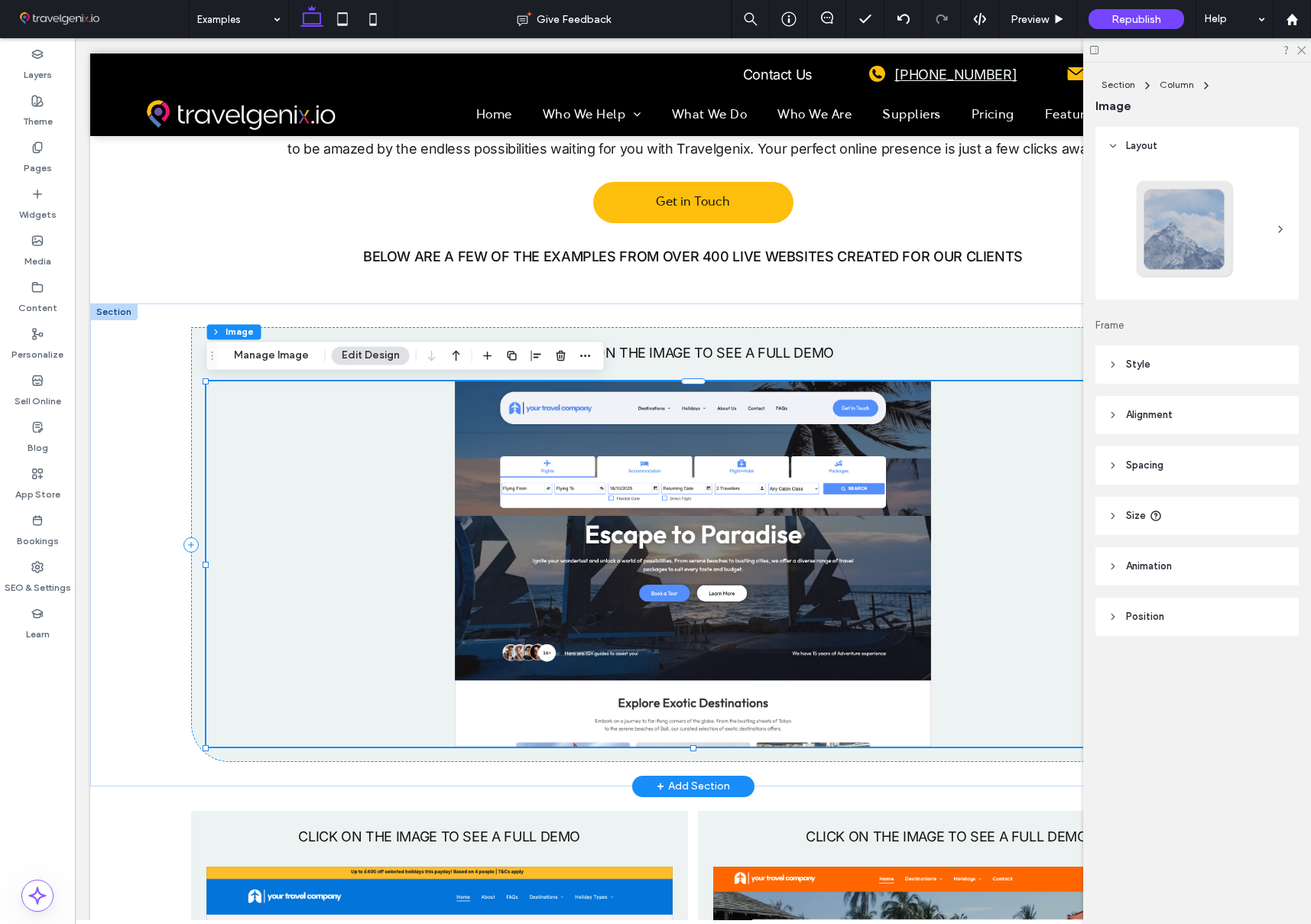
click at [841, 473] on img at bounding box center [692, 563] width 974 height 365
click at [1162, 370] on header "Style" at bounding box center [1197, 364] width 203 height 39
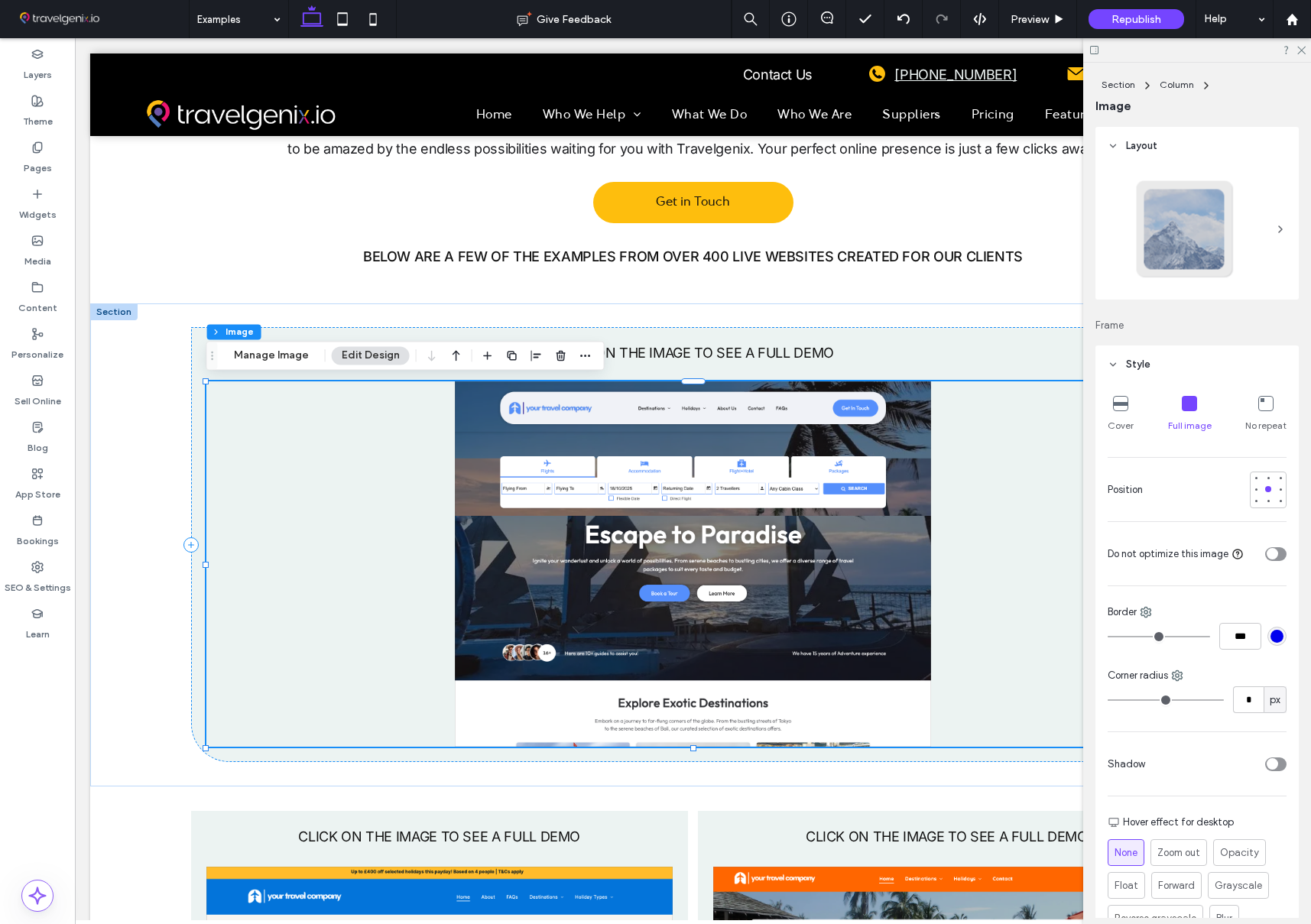
click at [1190, 399] on icon at bounding box center [1189, 403] width 15 height 15
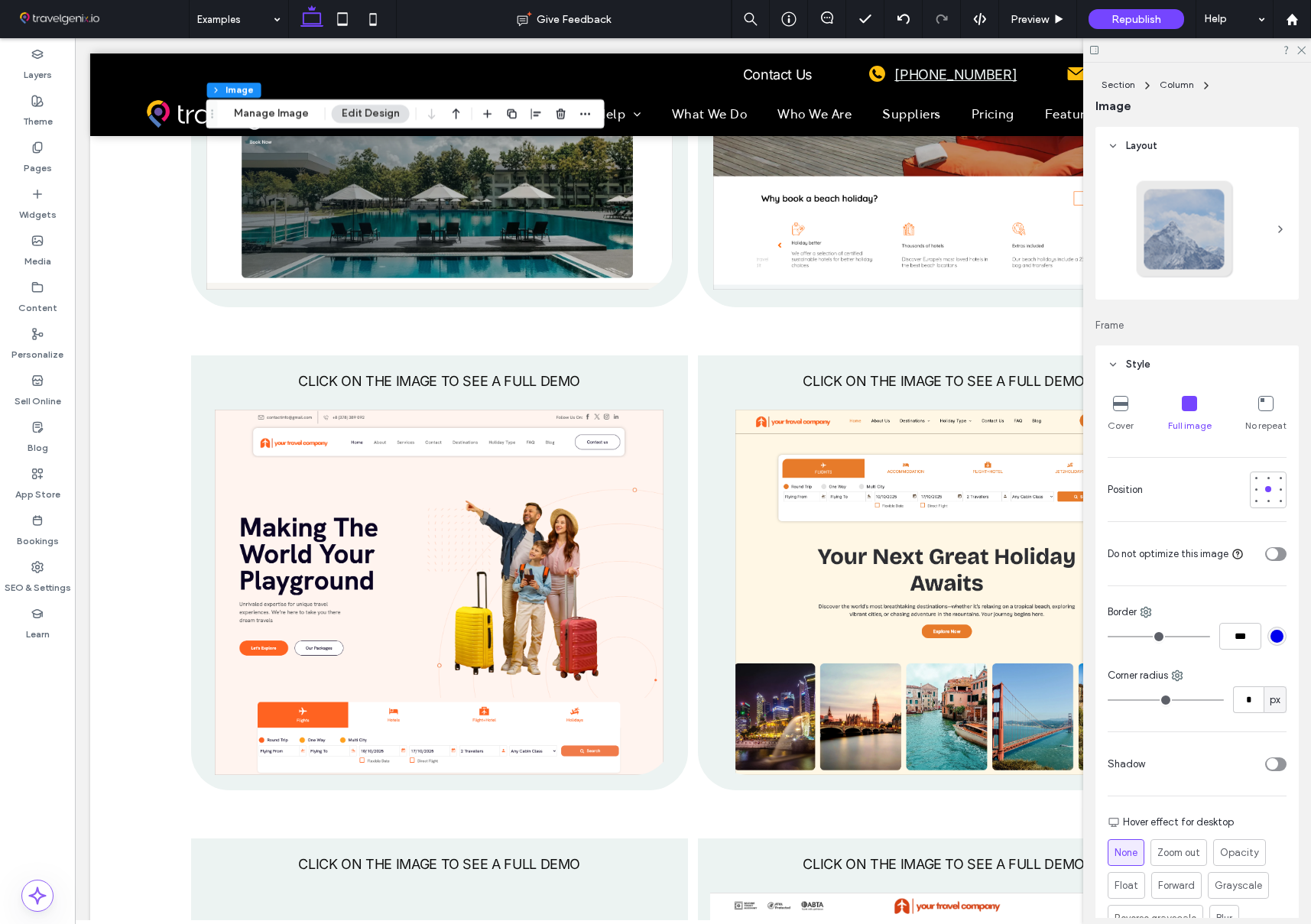
scroll to position [1726, 0]
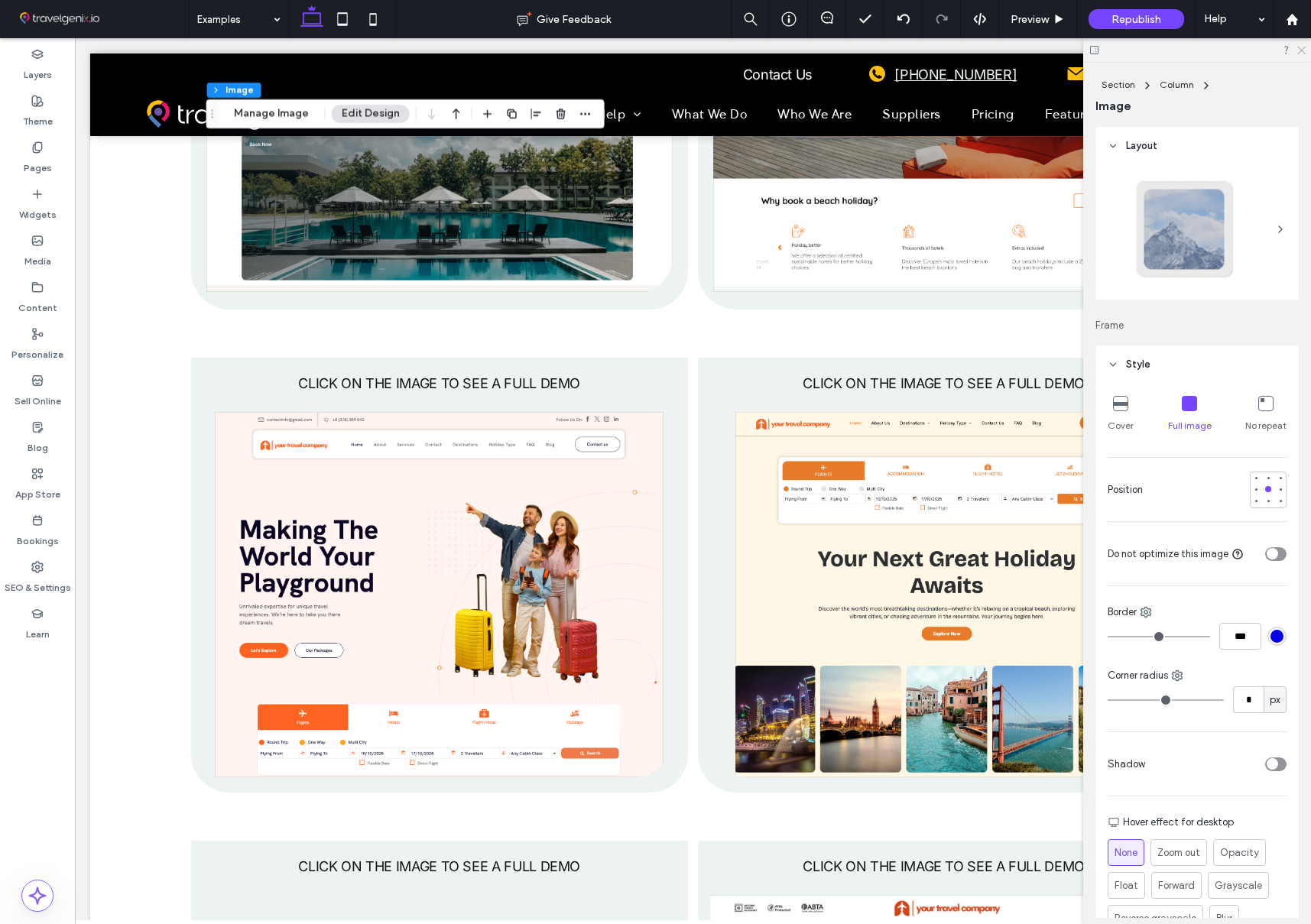
click at [1301, 45] on icon at bounding box center [1300, 49] width 10 height 10
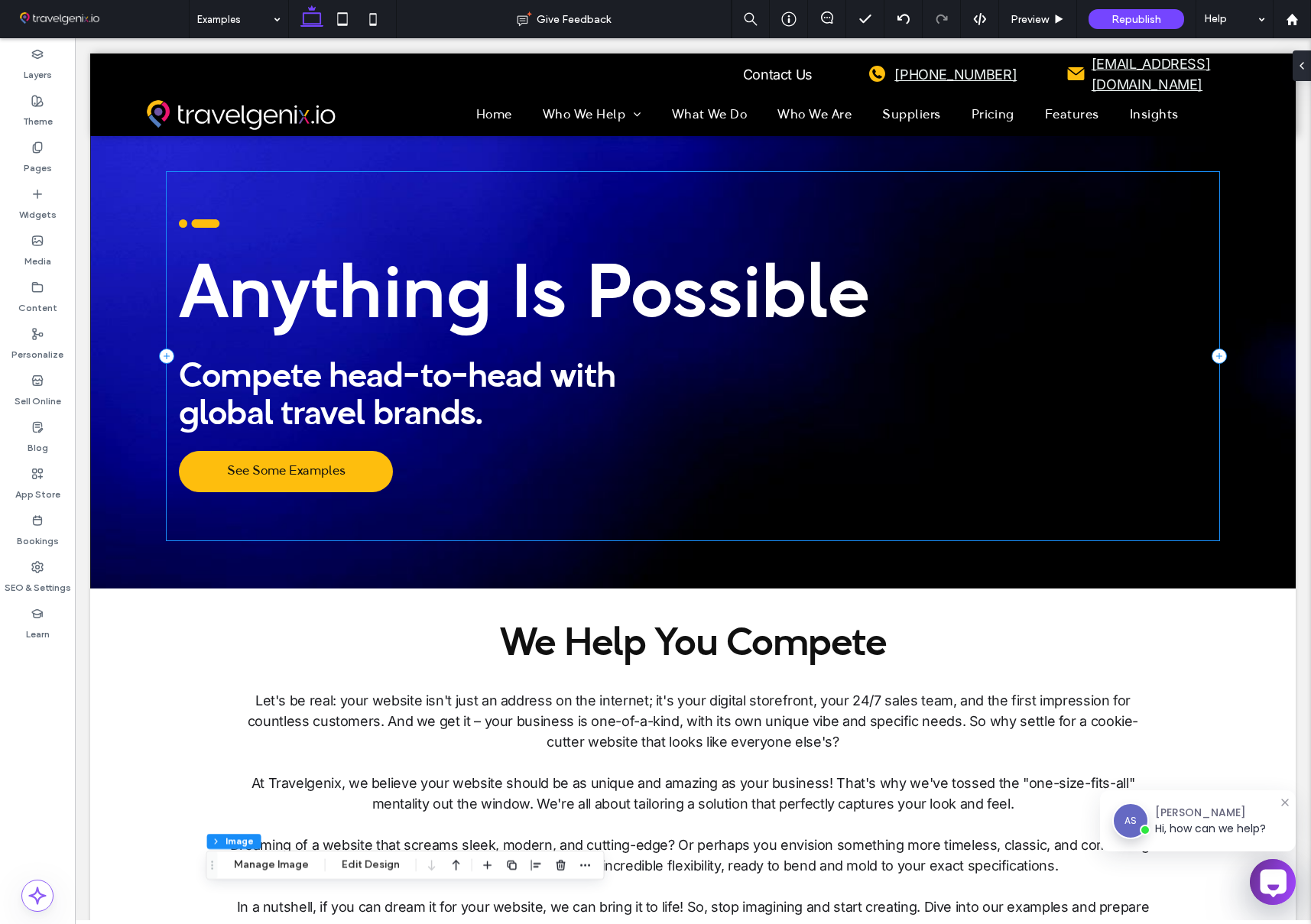
scroll to position [0, 0]
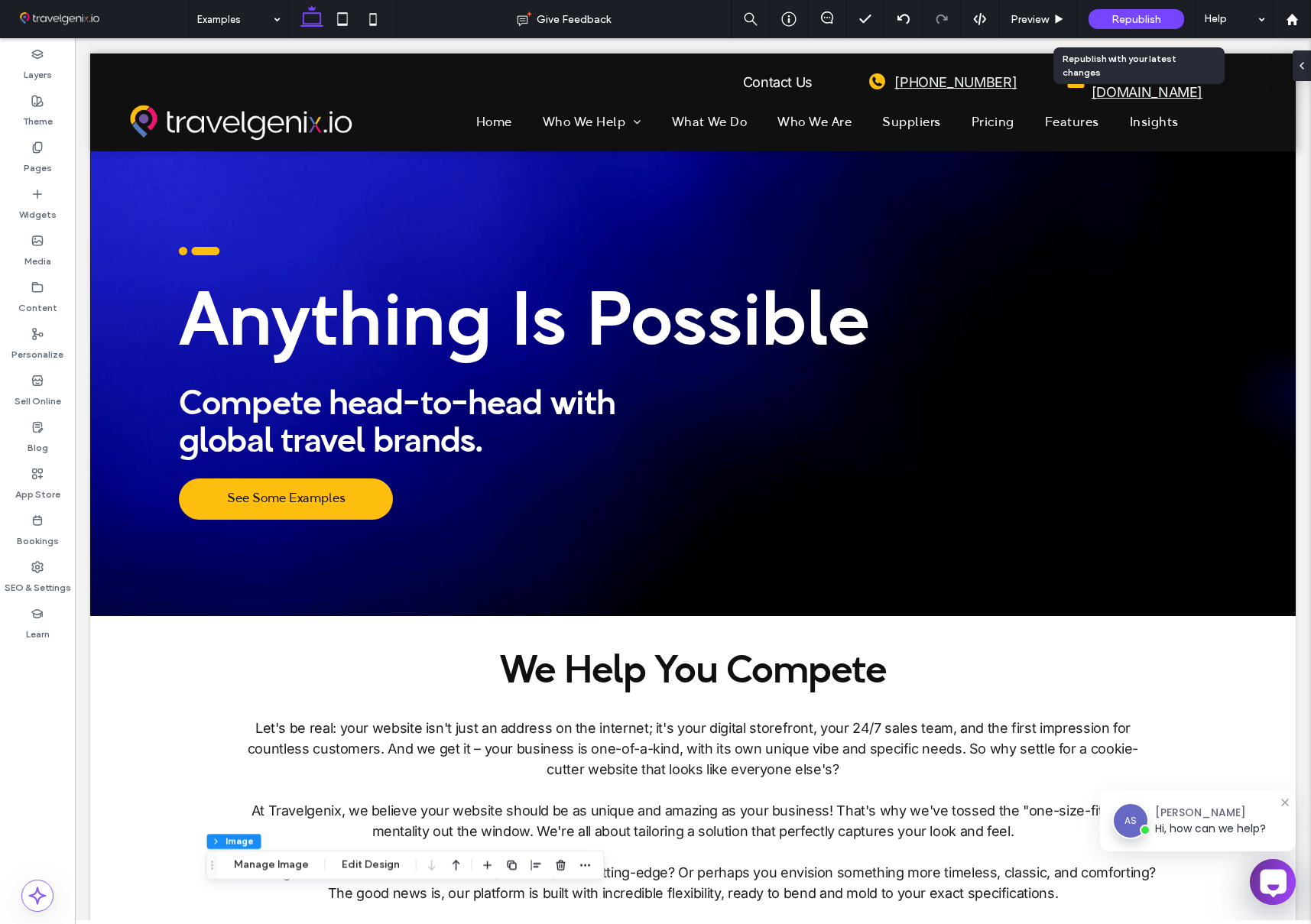
click at [1118, 17] on span "Republish" at bounding box center [1135, 18] width 49 height 13
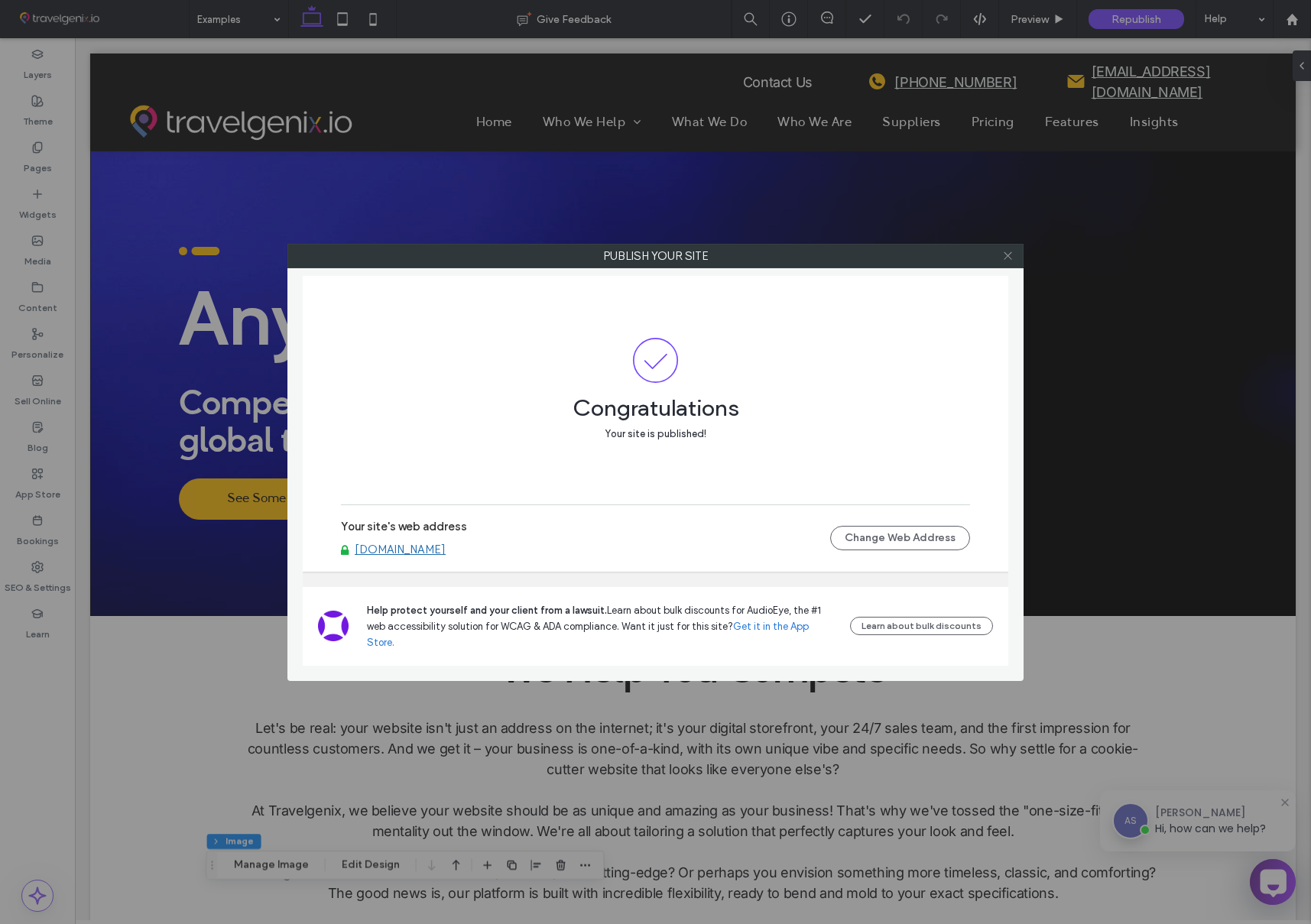
click at [1008, 256] on icon at bounding box center [1007, 255] width 12 height 12
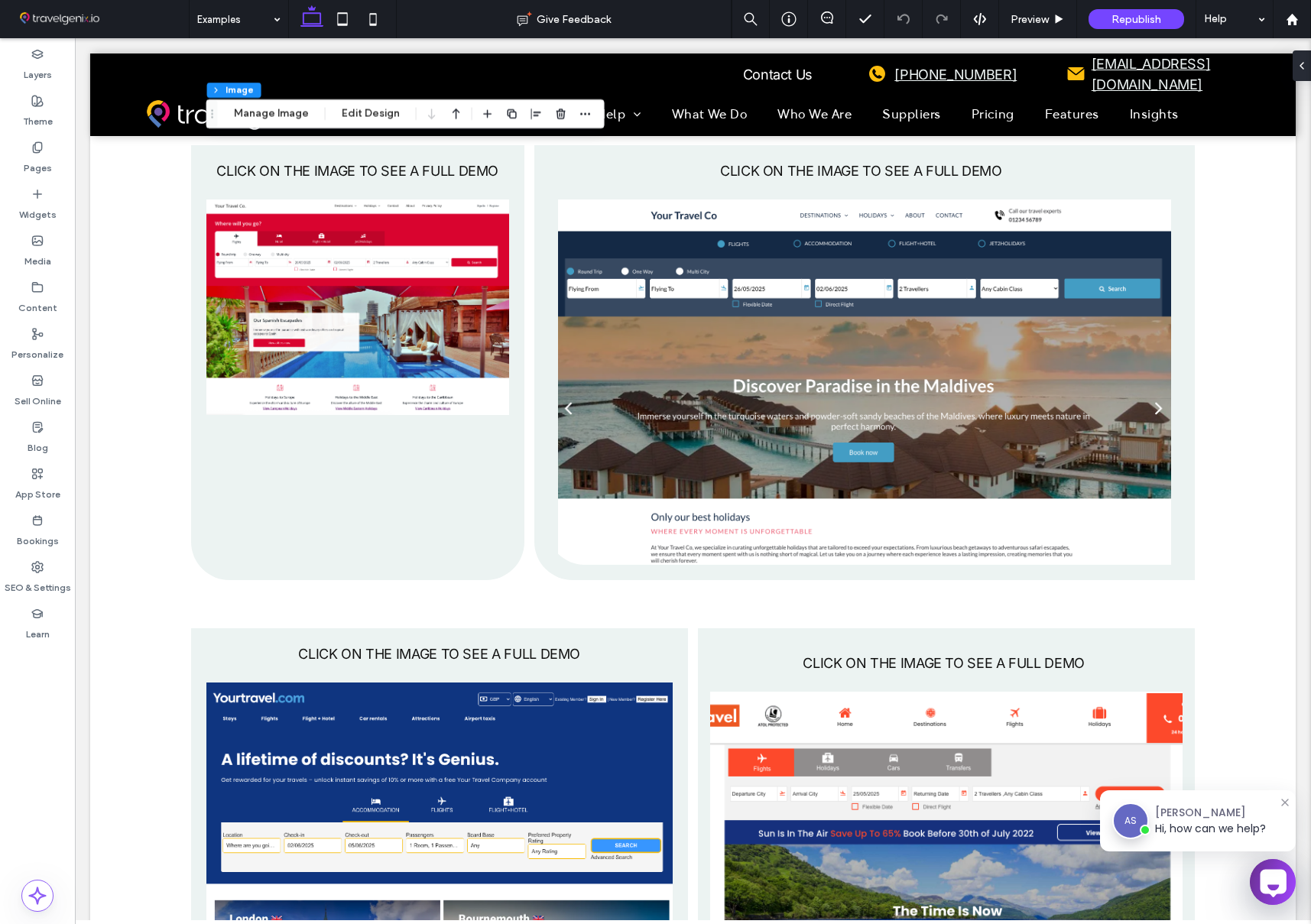
scroll to position [3239, 0]
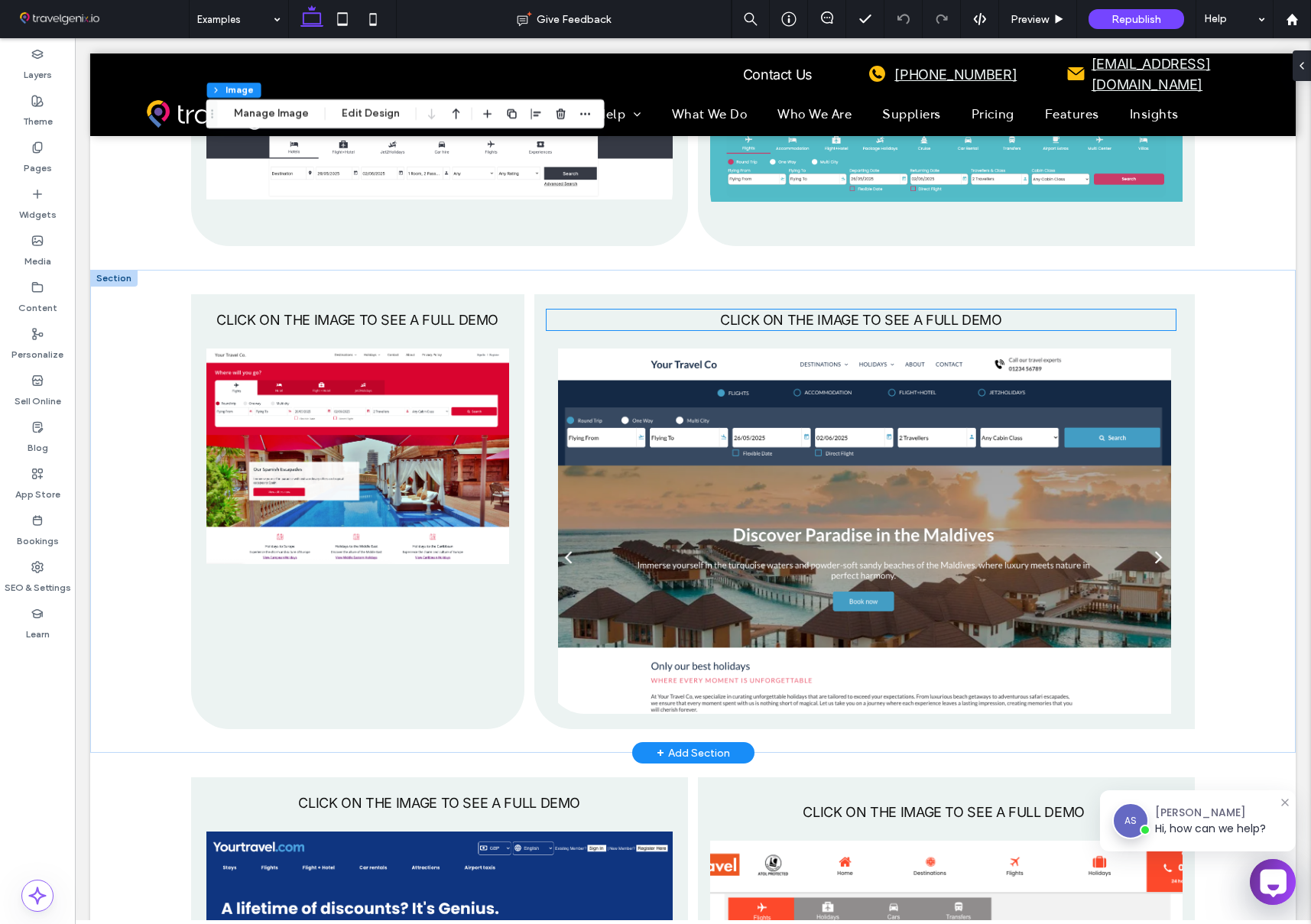
click at [570, 321] on p "CLICK ON THE IMAGE TO SEE A FULL DEMO" at bounding box center [860, 319] width 629 height 20
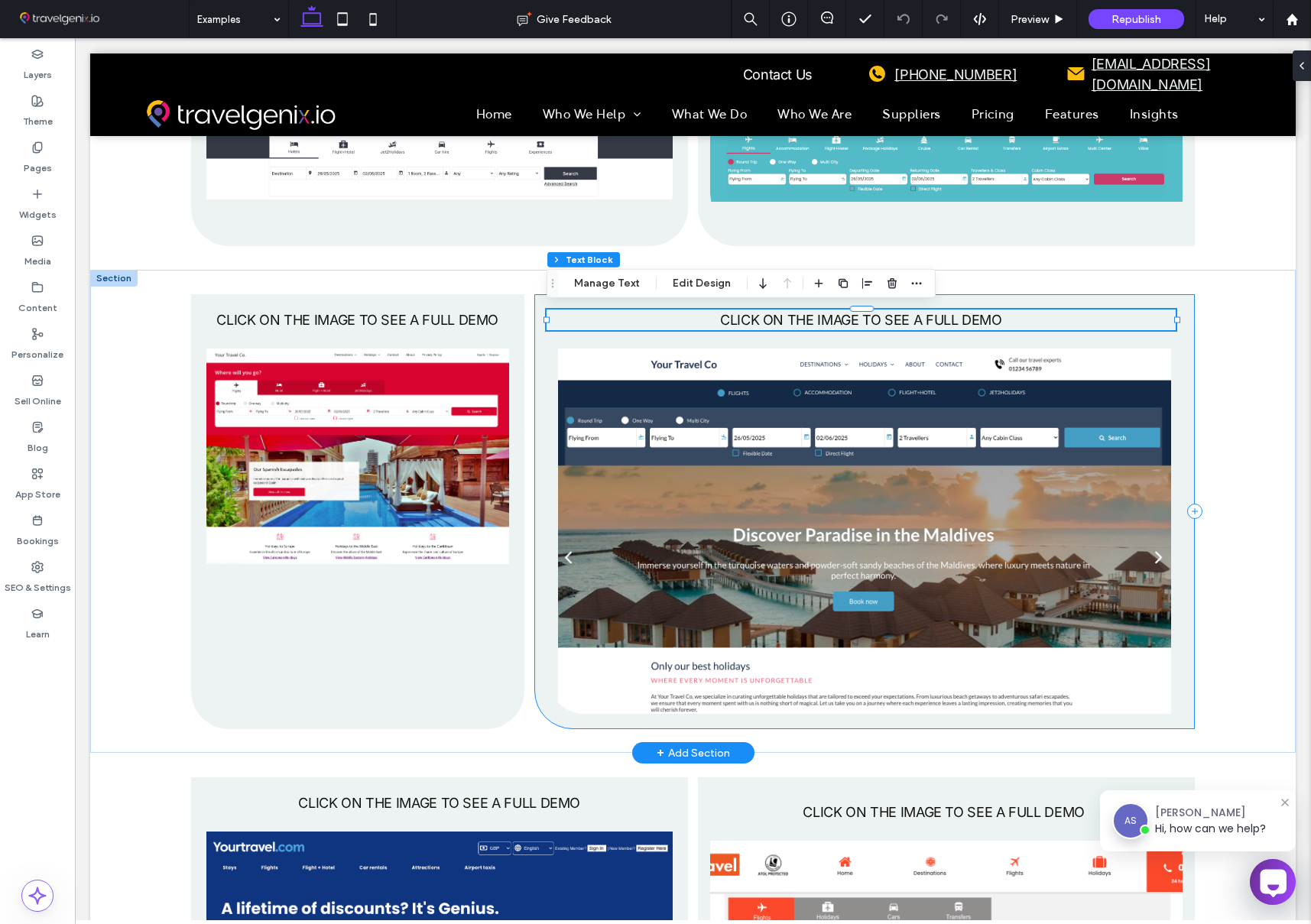
click at [541, 340] on div "CLICK ON THE IMAGE TO SEE A FULL DEMO" at bounding box center [864, 511] width 660 height 435
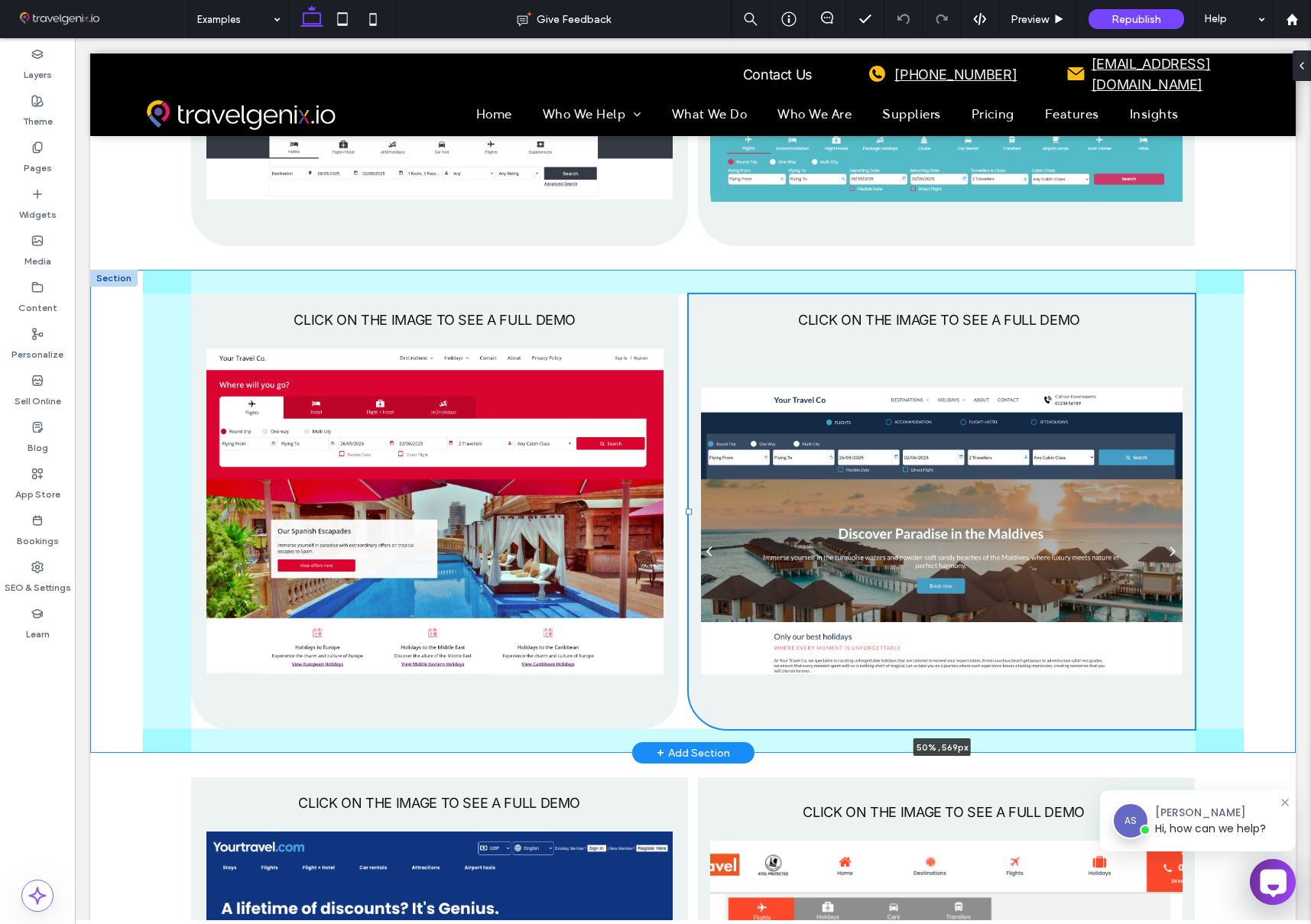
drag, startPoint x: 535, startPoint y: 510, endPoint x: 688, endPoint y: 514, distance: 153.1
click at [689, 295] on div at bounding box center [689, 294] width 1 height 1
type input "**"
type input "*****"
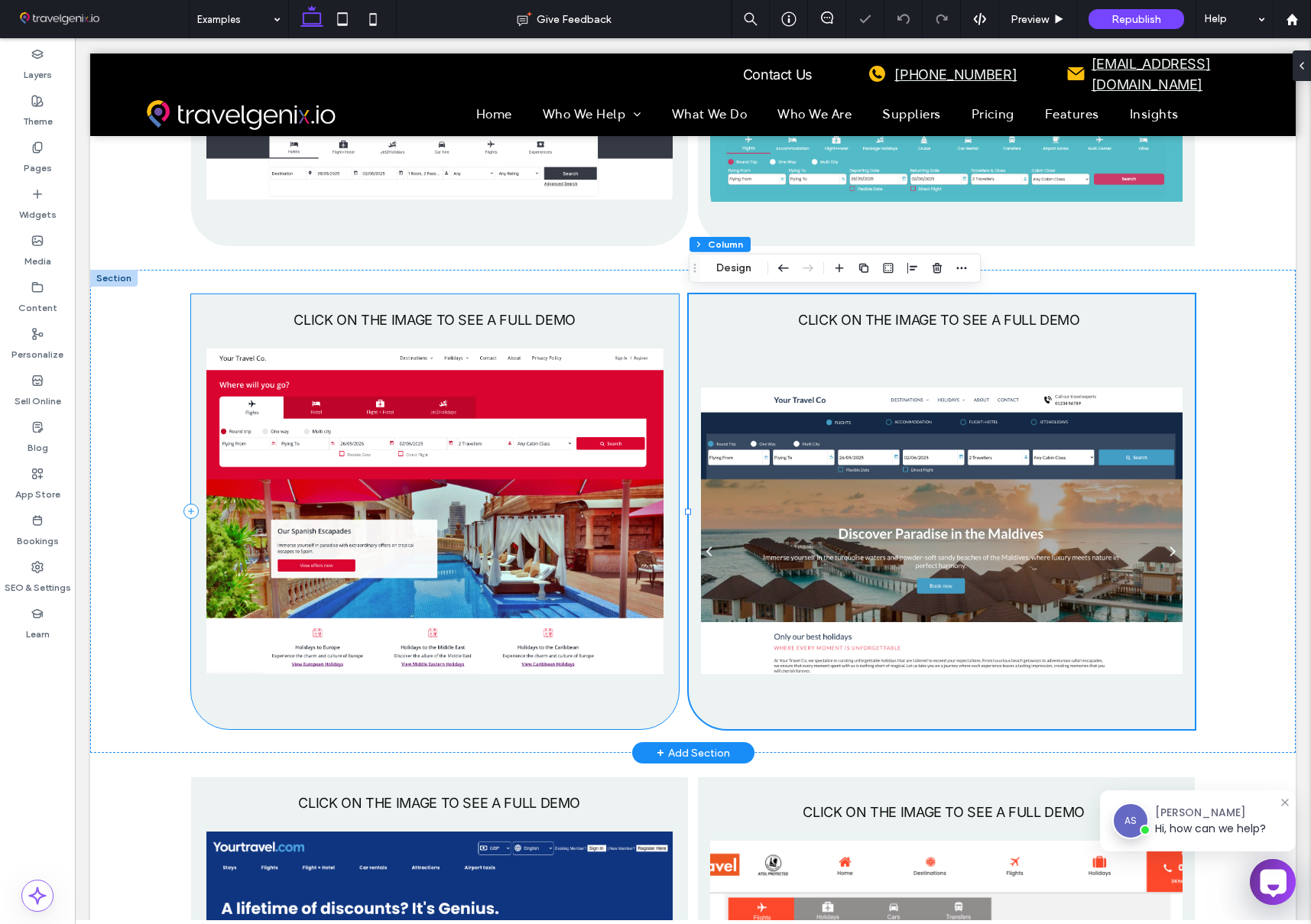
click at [675, 514] on div "CLICK ON THE IMAGE TO SEE A FULL DEMO" at bounding box center [435, 511] width 487 height 435
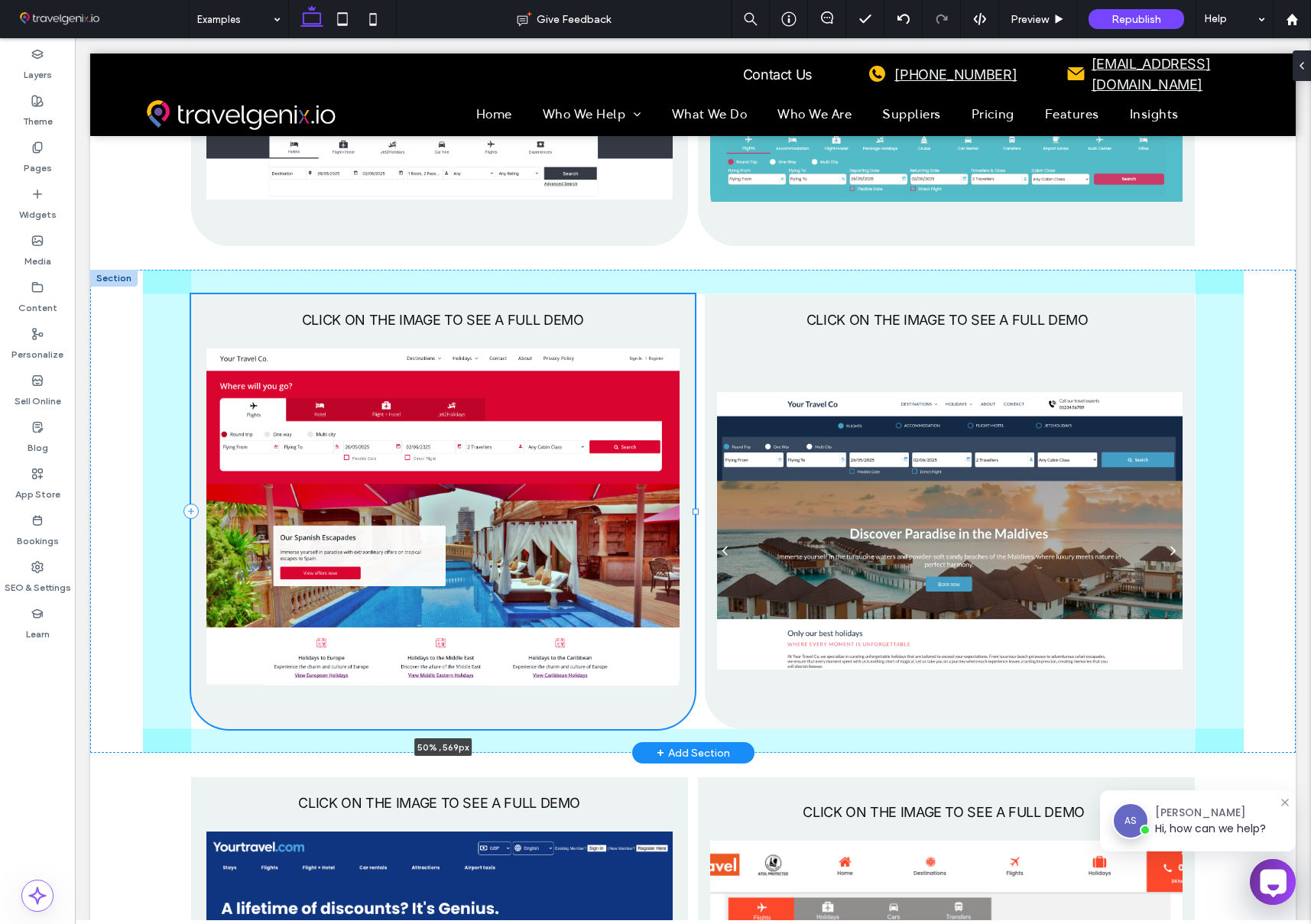
drag, startPoint x: 679, startPoint y: 509, endPoint x: 695, endPoint y: 511, distance: 16.1
click at [695, 511] on div at bounding box center [695, 511] width 6 height 6
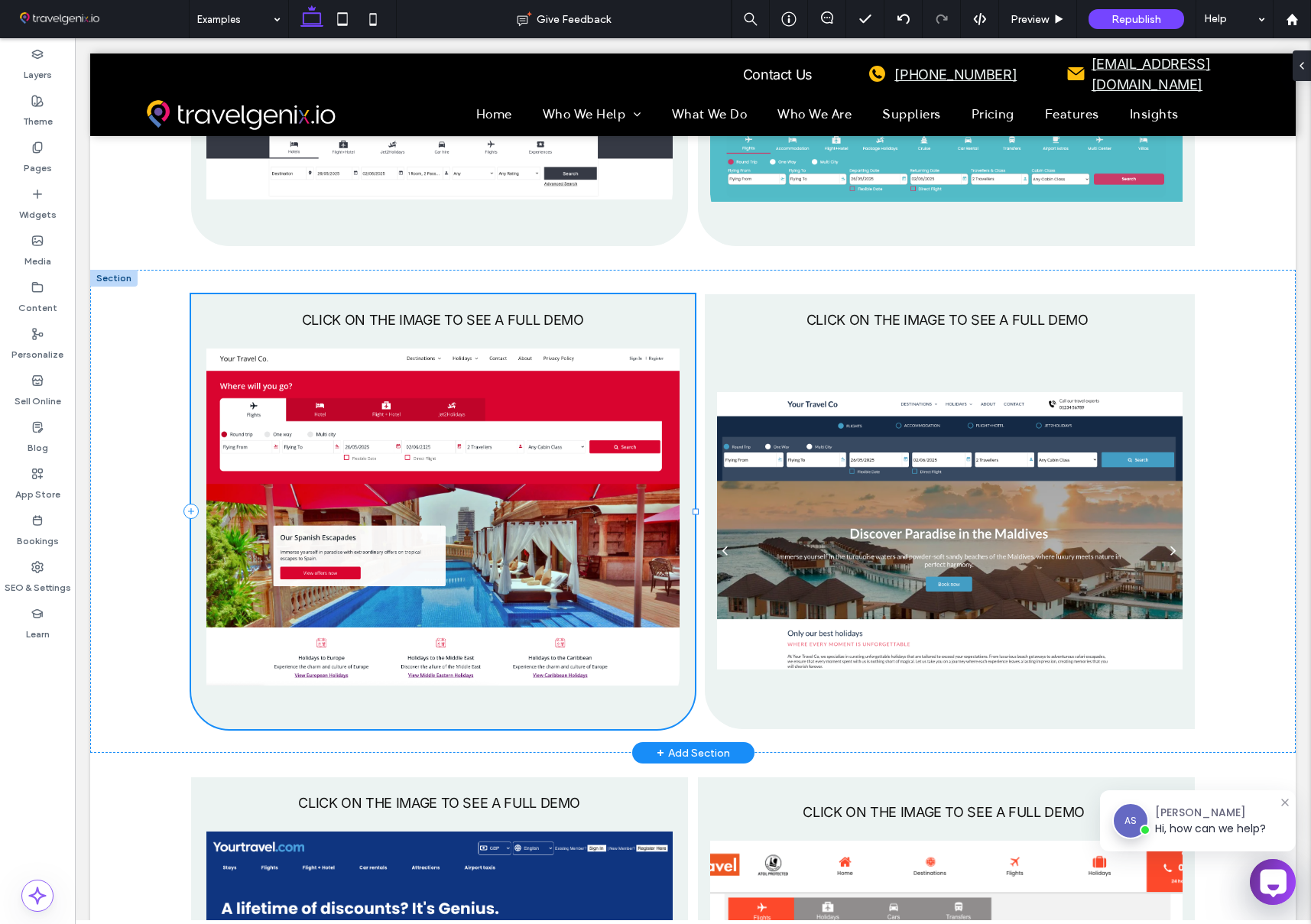
type input "**"
type input "*****"
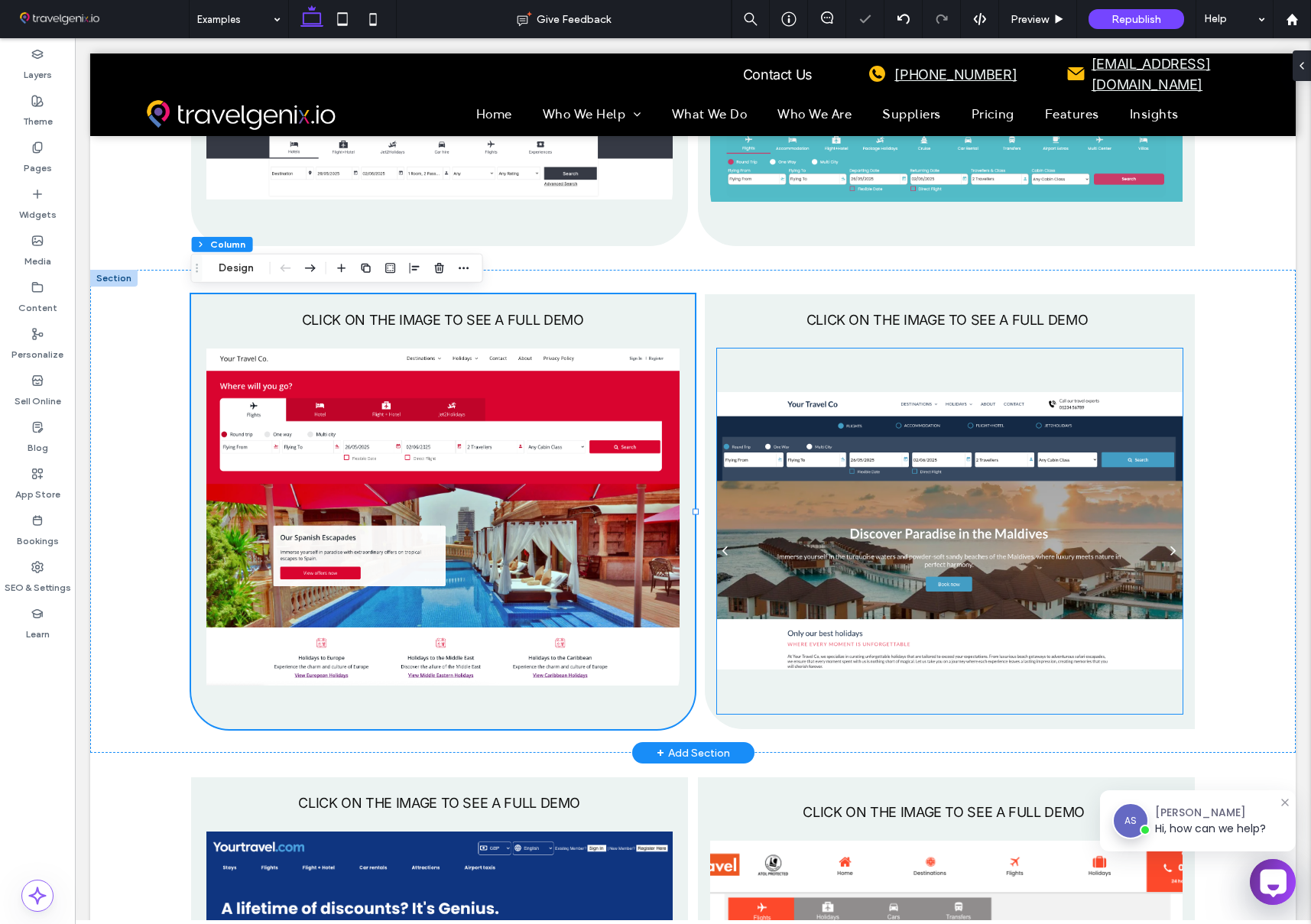
click at [862, 463] on img at bounding box center [948, 531] width 465 height 365
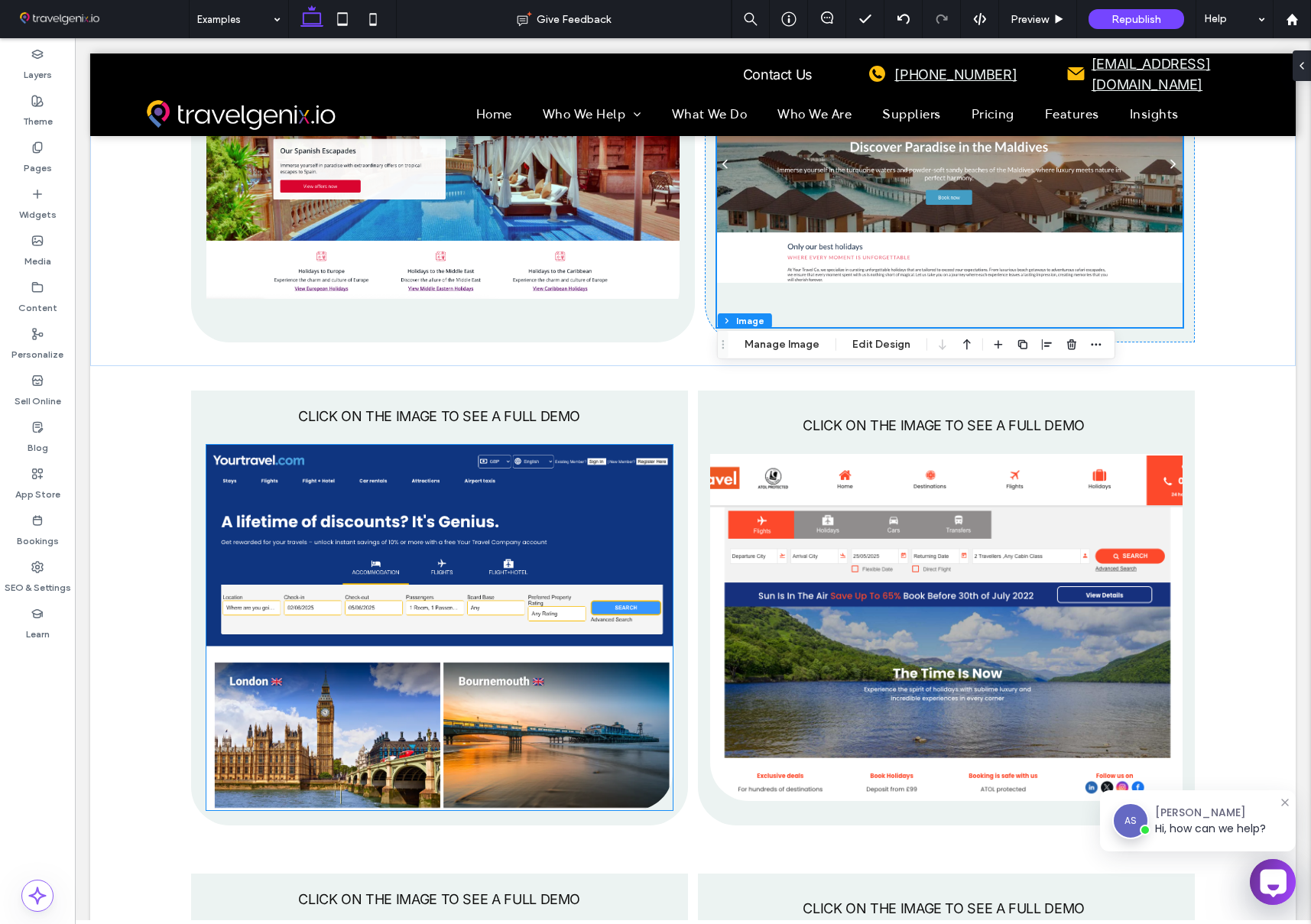
scroll to position [3828, 0]
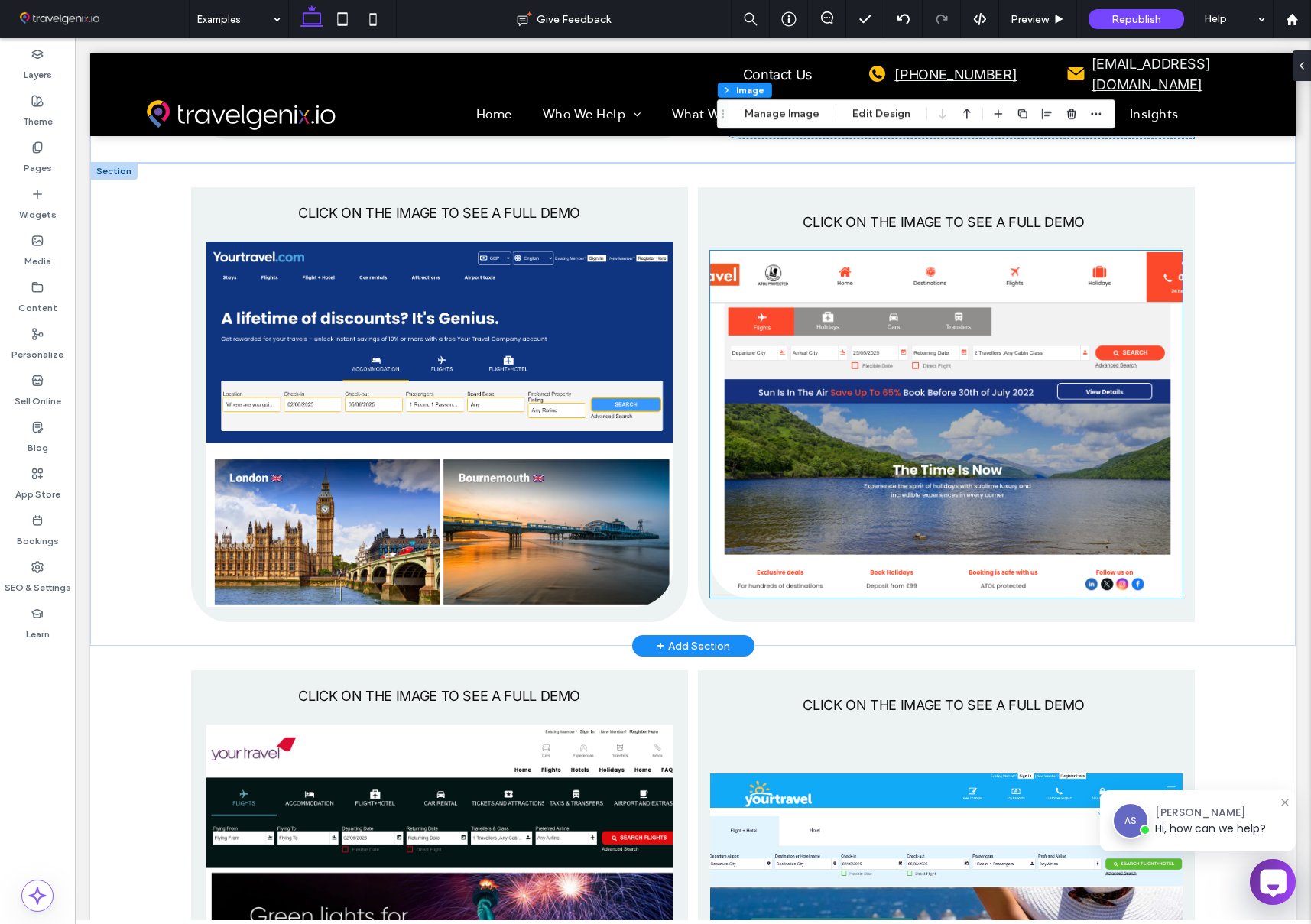
click at [844, 398] on img at bounding box center [946, 423] width 473 height 347
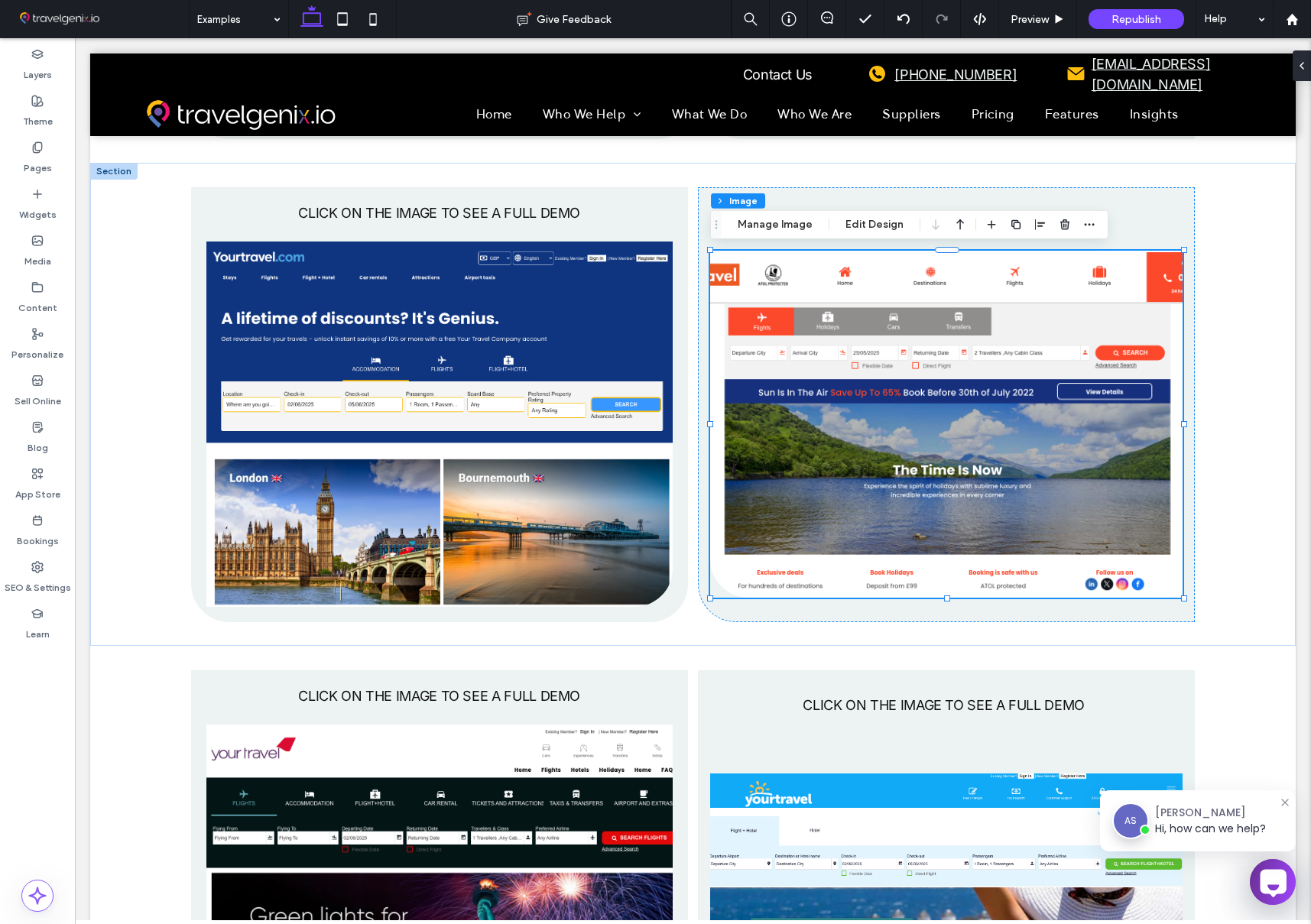
click at [1298, 69] on icon at bounding box center [1301, 66] width 13 height 13
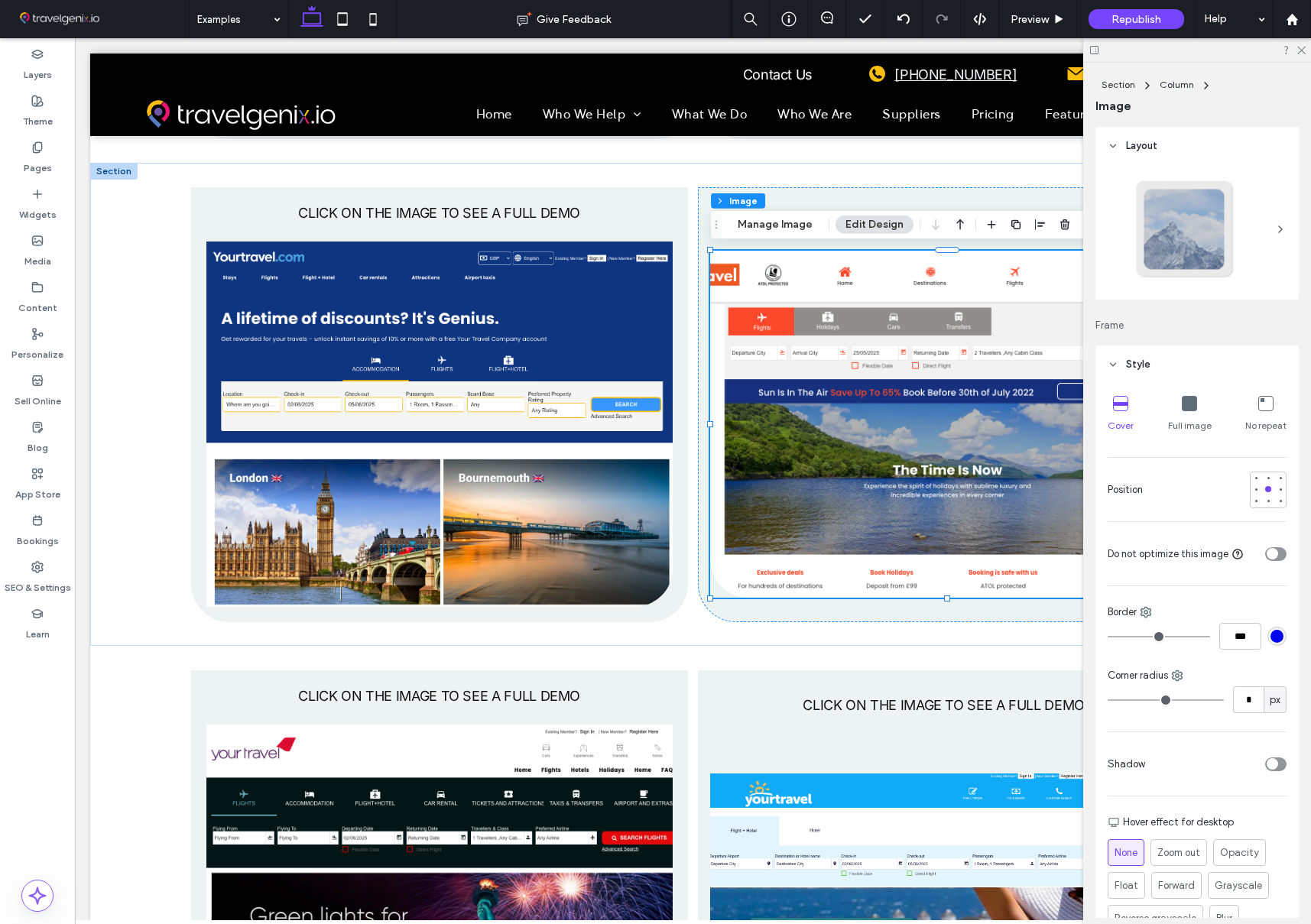
click at [1196, 399] on div "Full image" at bounding box center [1189, 414] width 44 height 49
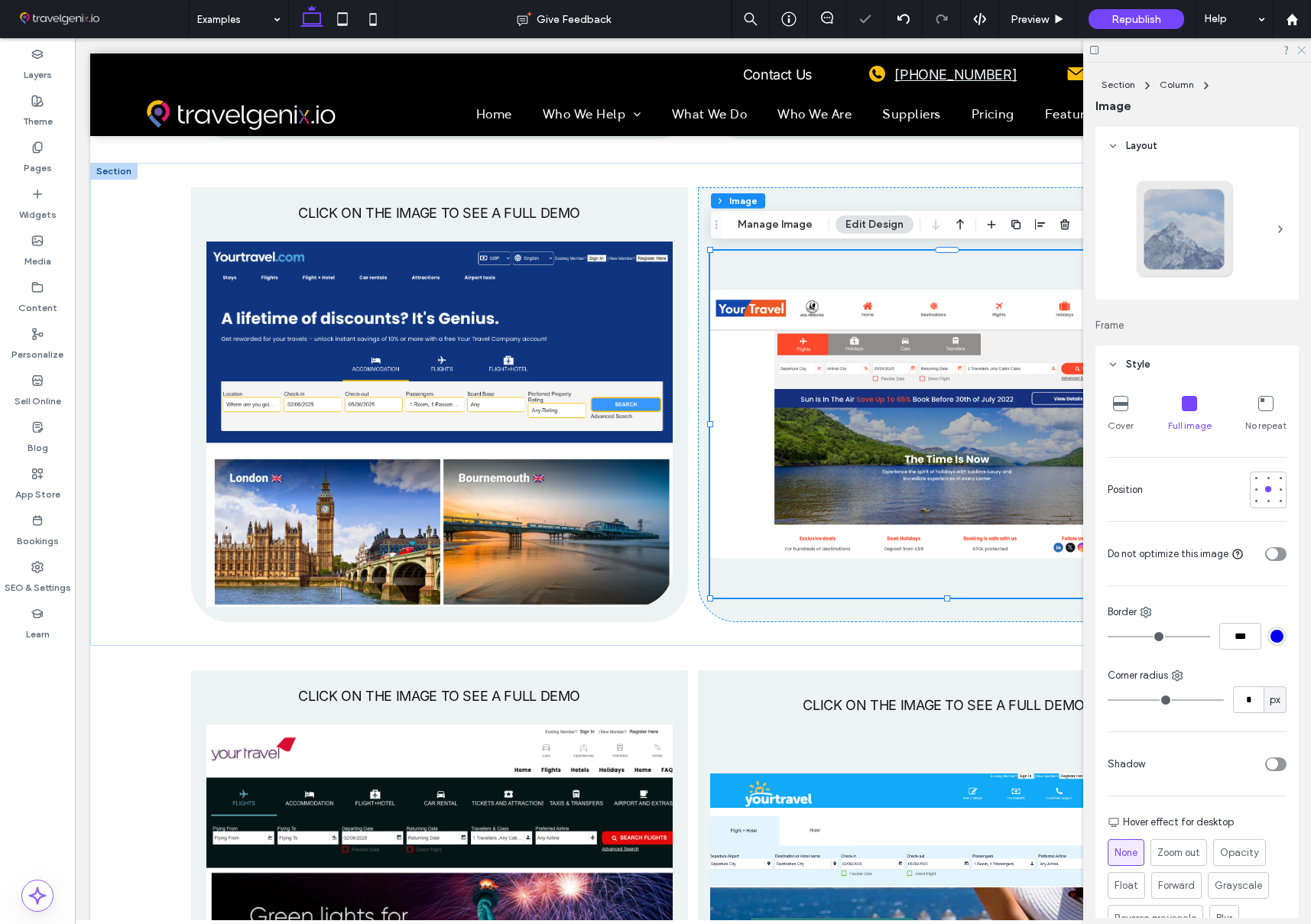
drag, startPoint x: 1303, startPoint y: 49, endPoint x: 1125, endPoint y: 73, distance: 179.6
click at [1303, 49] on icon at bounding box center [1300, 49] width 10 height 10
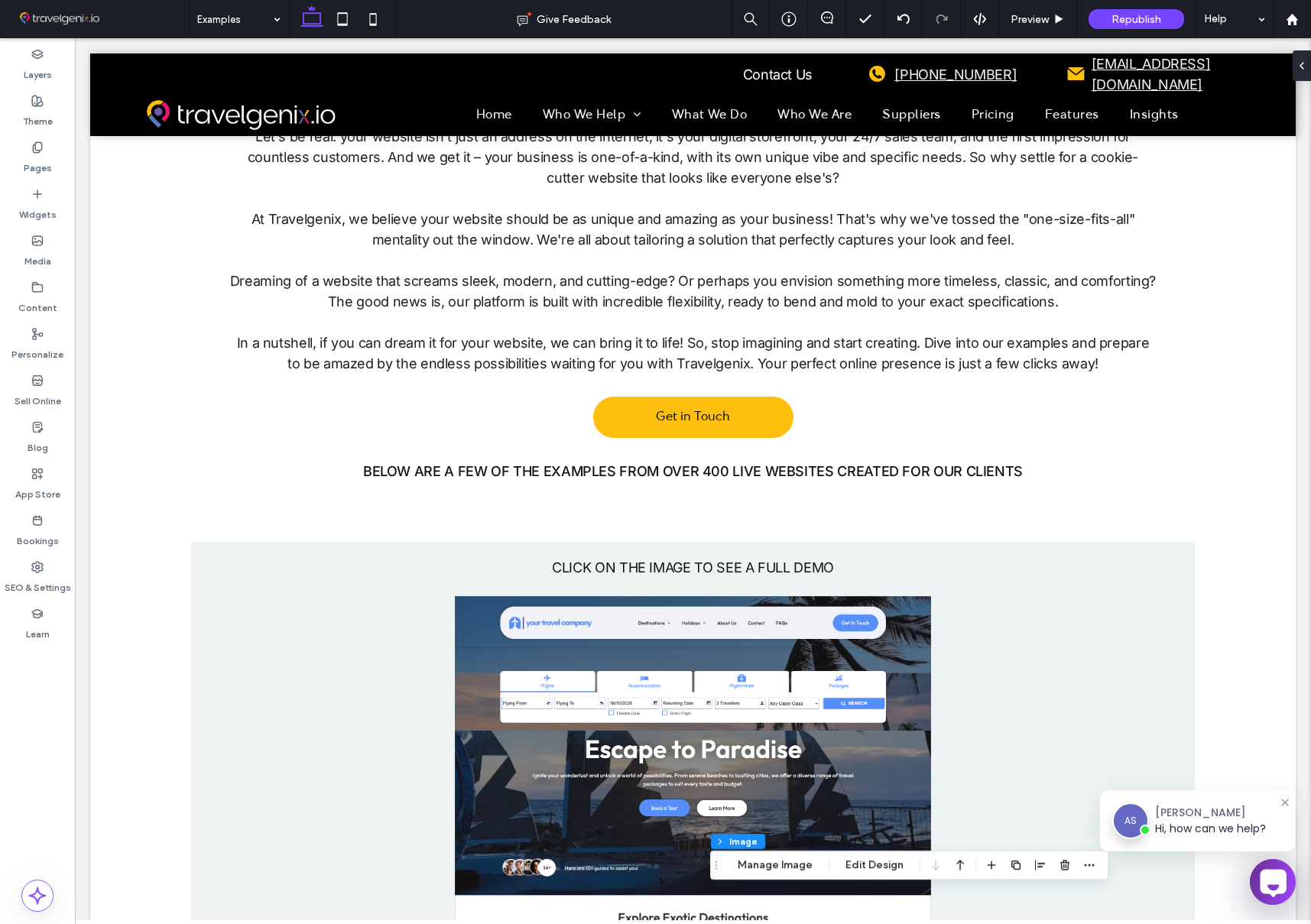
scroll to position [577, 0]
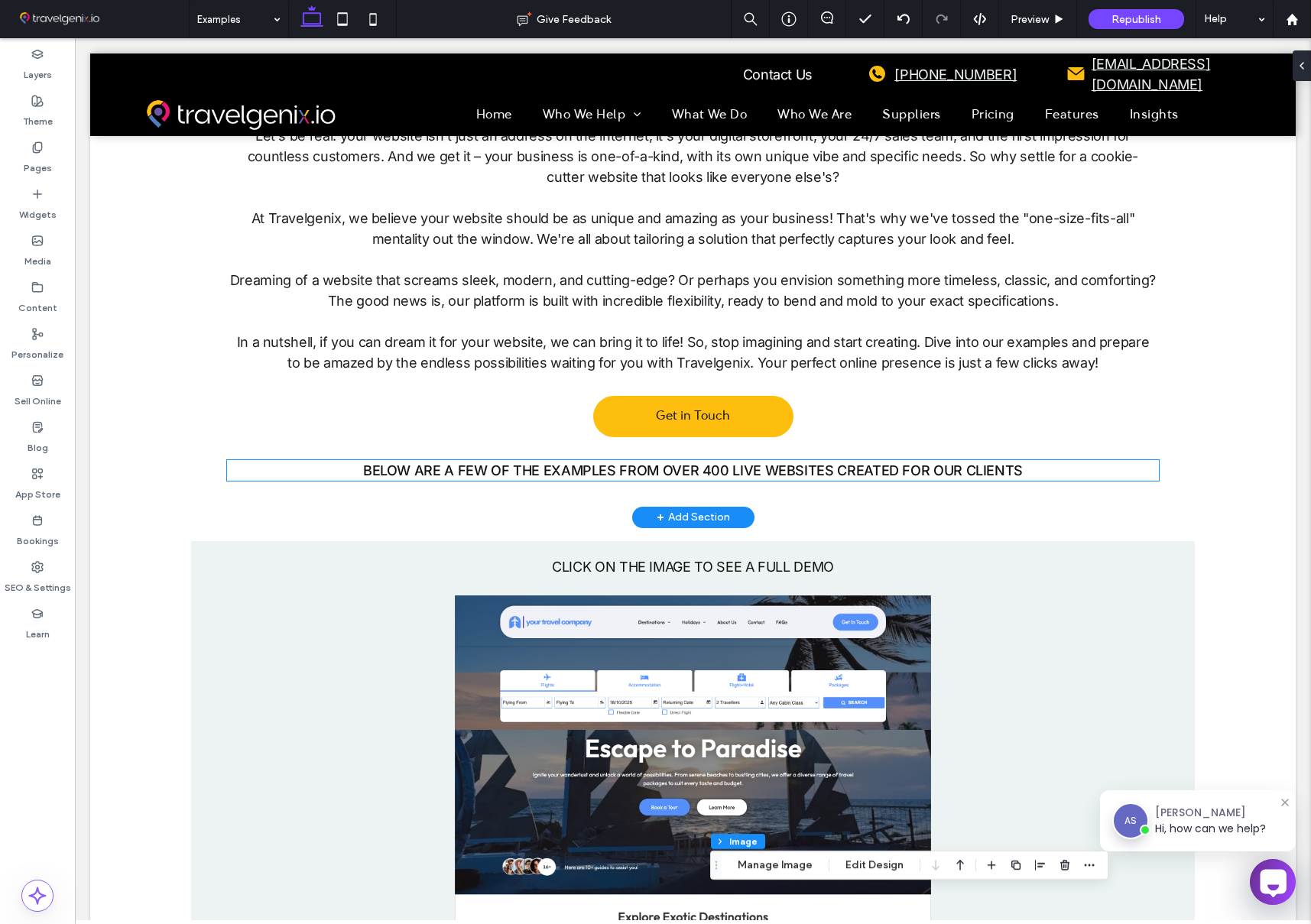
click at [765, 465] on span "BELOW ARE A FEW OF THE EXAMPLES FROM OVER 400 LIVE WEBSITES CREATED FOR OUR CLI…" at bounding box center [692, 470] width 659 height 16
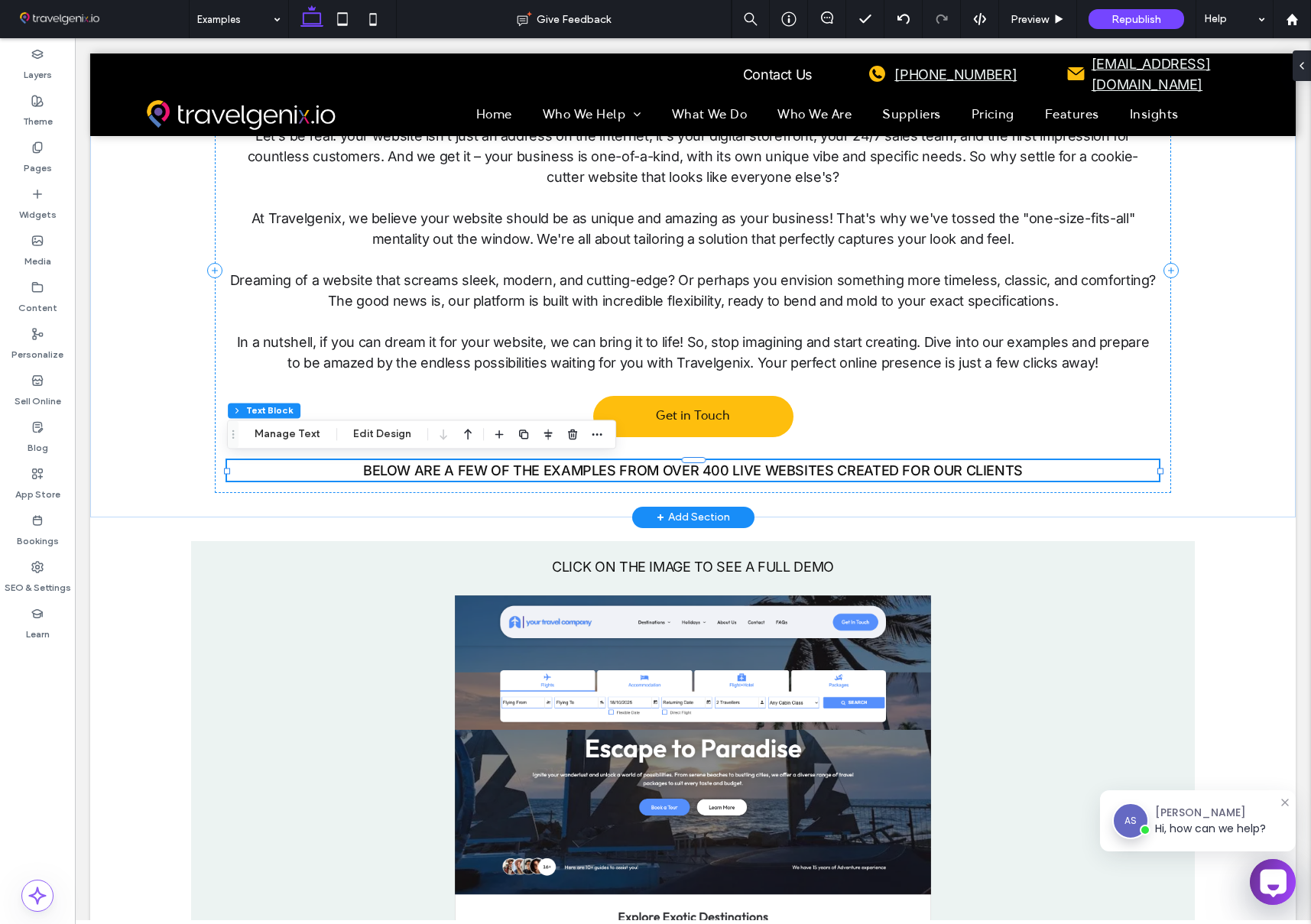
click at [765, 465] on div "BELOW ARE A FEW OF THE EXAMPLES FROM OVER 400 LIVE WEBSITES CREATED FOR OUR CLI…" at bounding box center [693, 470] width 932 height 20
click at [765, 465] on span "BELOW ARE A FEW OF THE EXAMPLES FROM OVER 400 LIVE WEBSITES CREATED FOR OUR CLI…" at bounding box center [692, 470] width 659 height 16
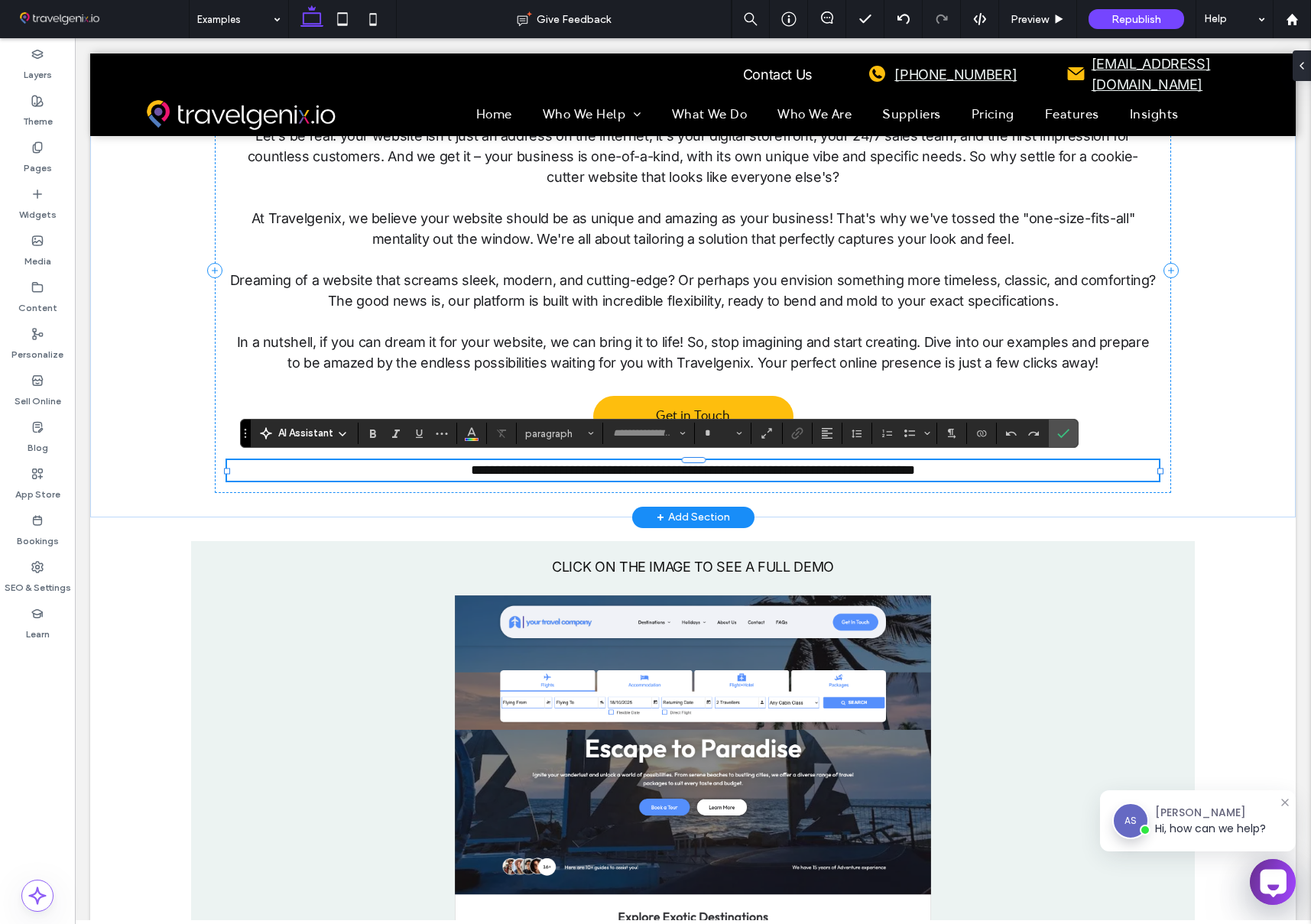
type input "*****"
type input "**"
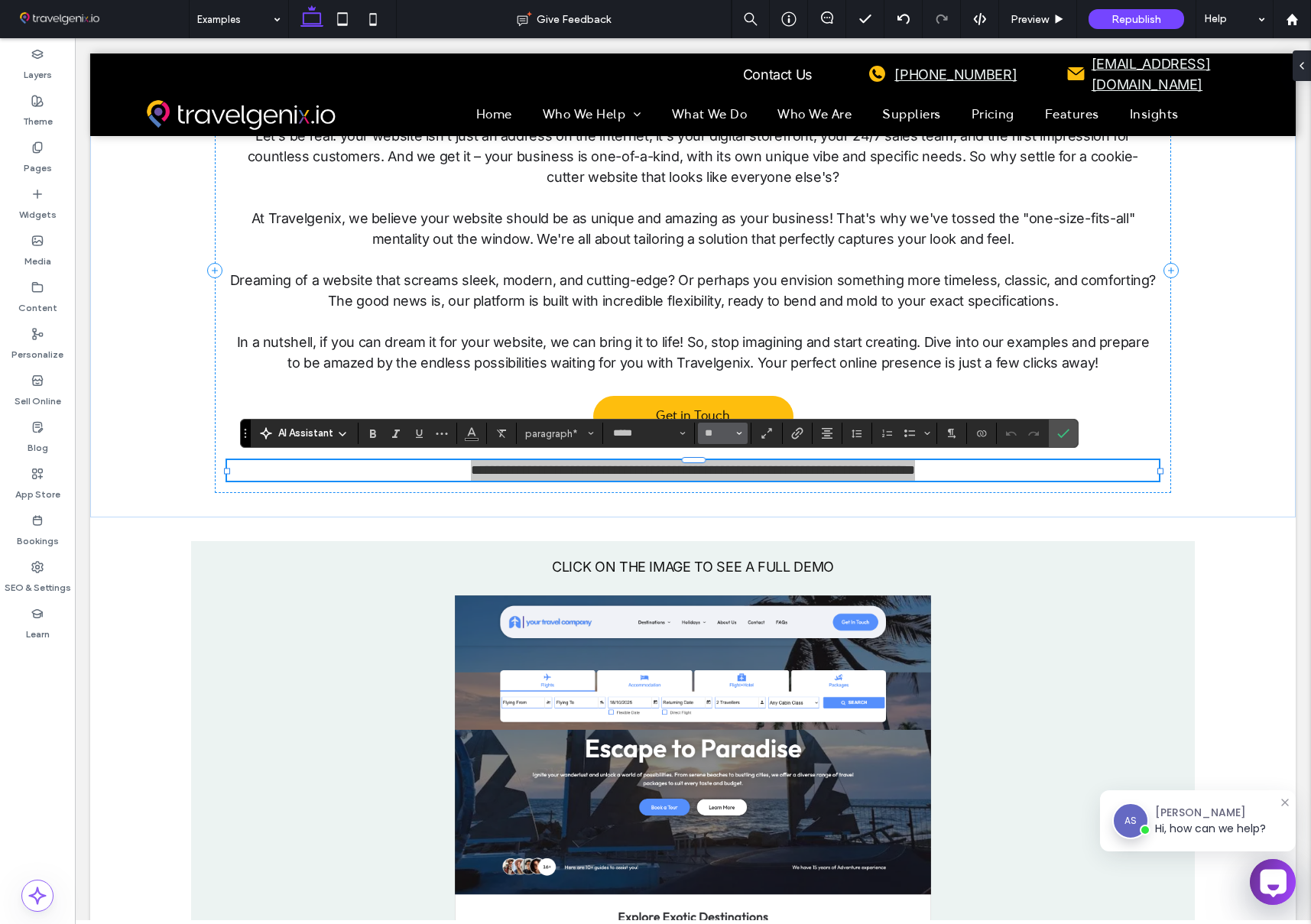
click at [707, 428] on input "**" at bounding box center [717, 433] width 30 height 13
click at [716, 533] on label "24" at bounding box center [722, 542] width 49 height 21
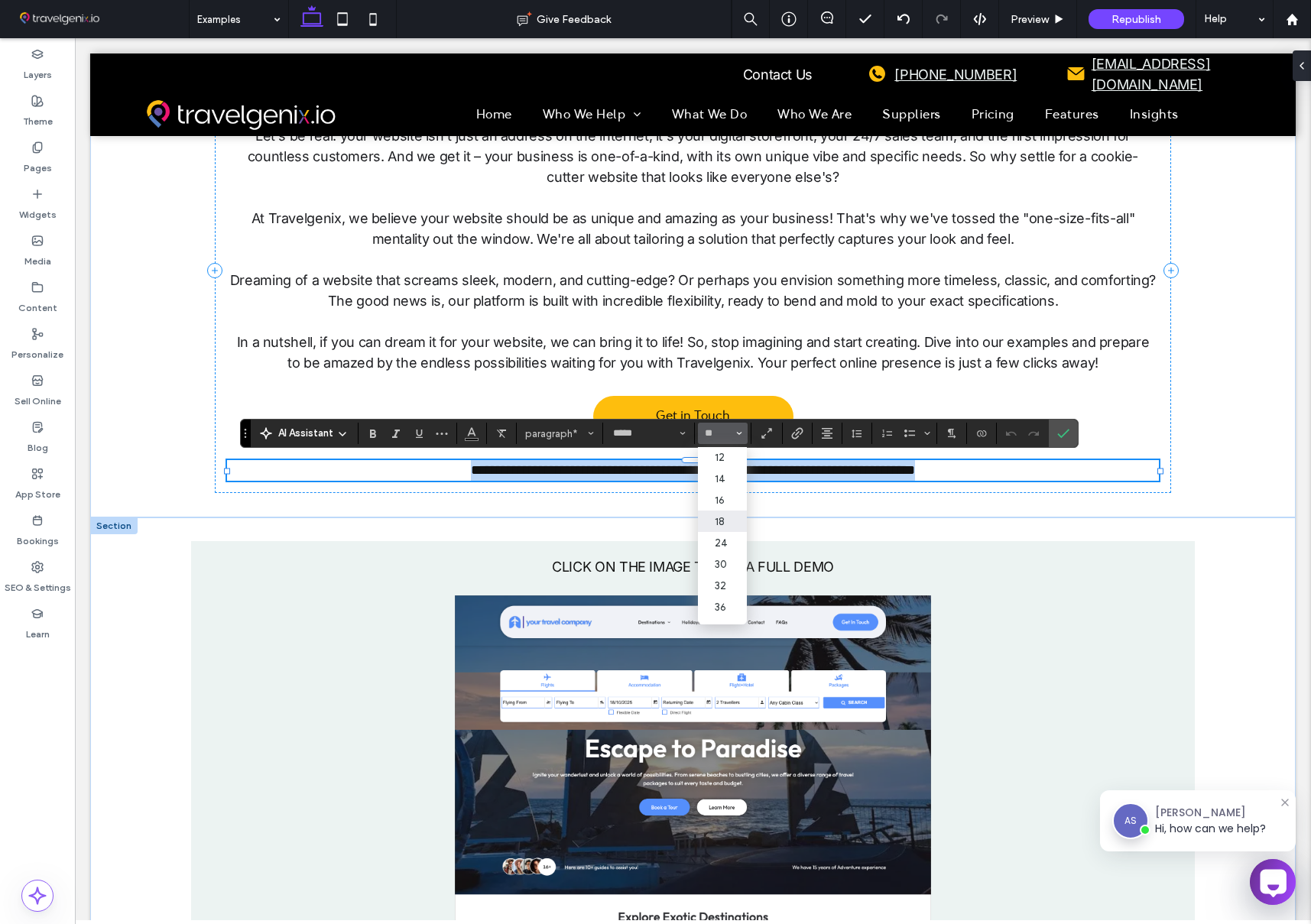
type input "**"
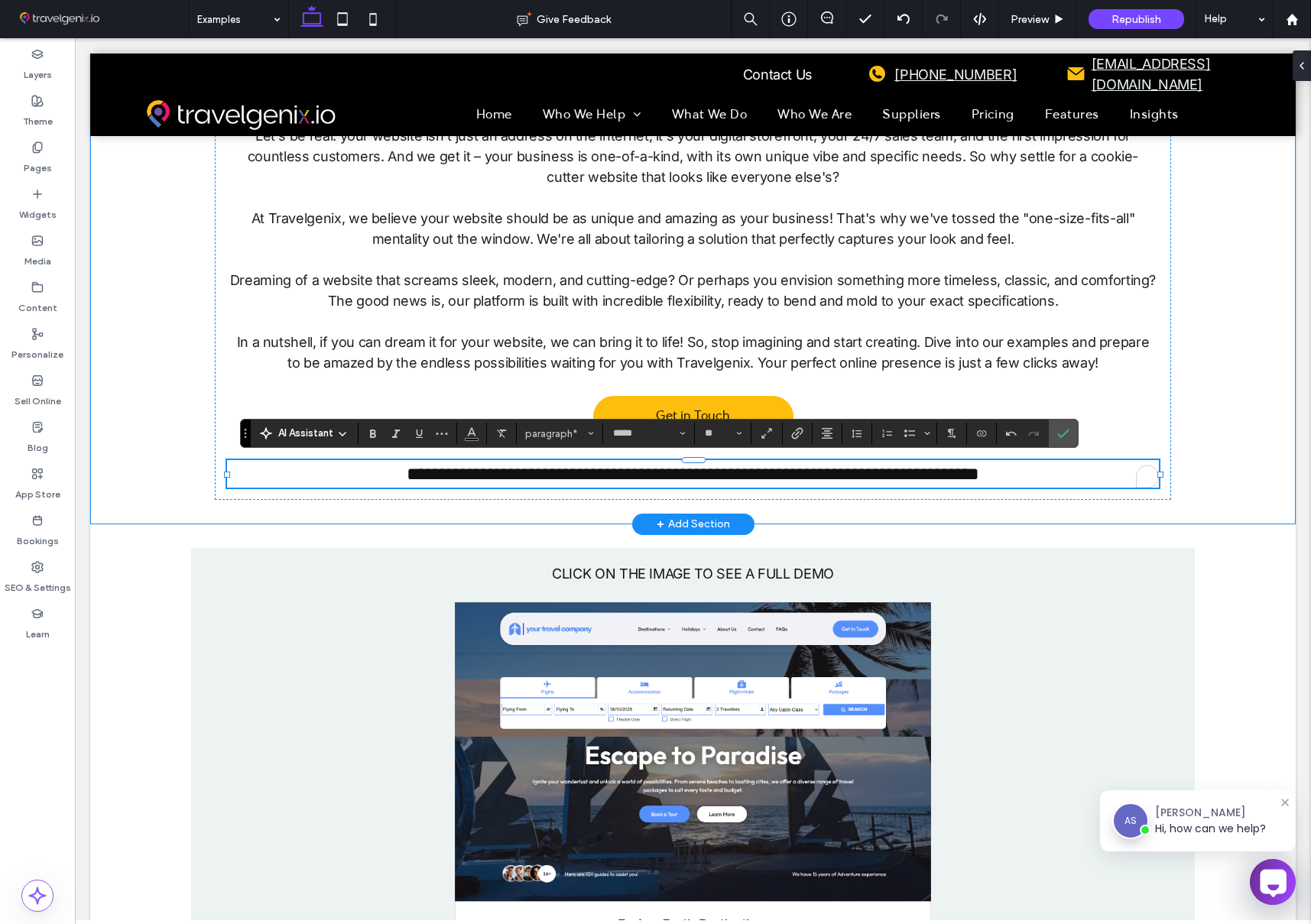
click at [1199, 446] on div "**********" at bounding box center [693, 274] width 1100 height 501
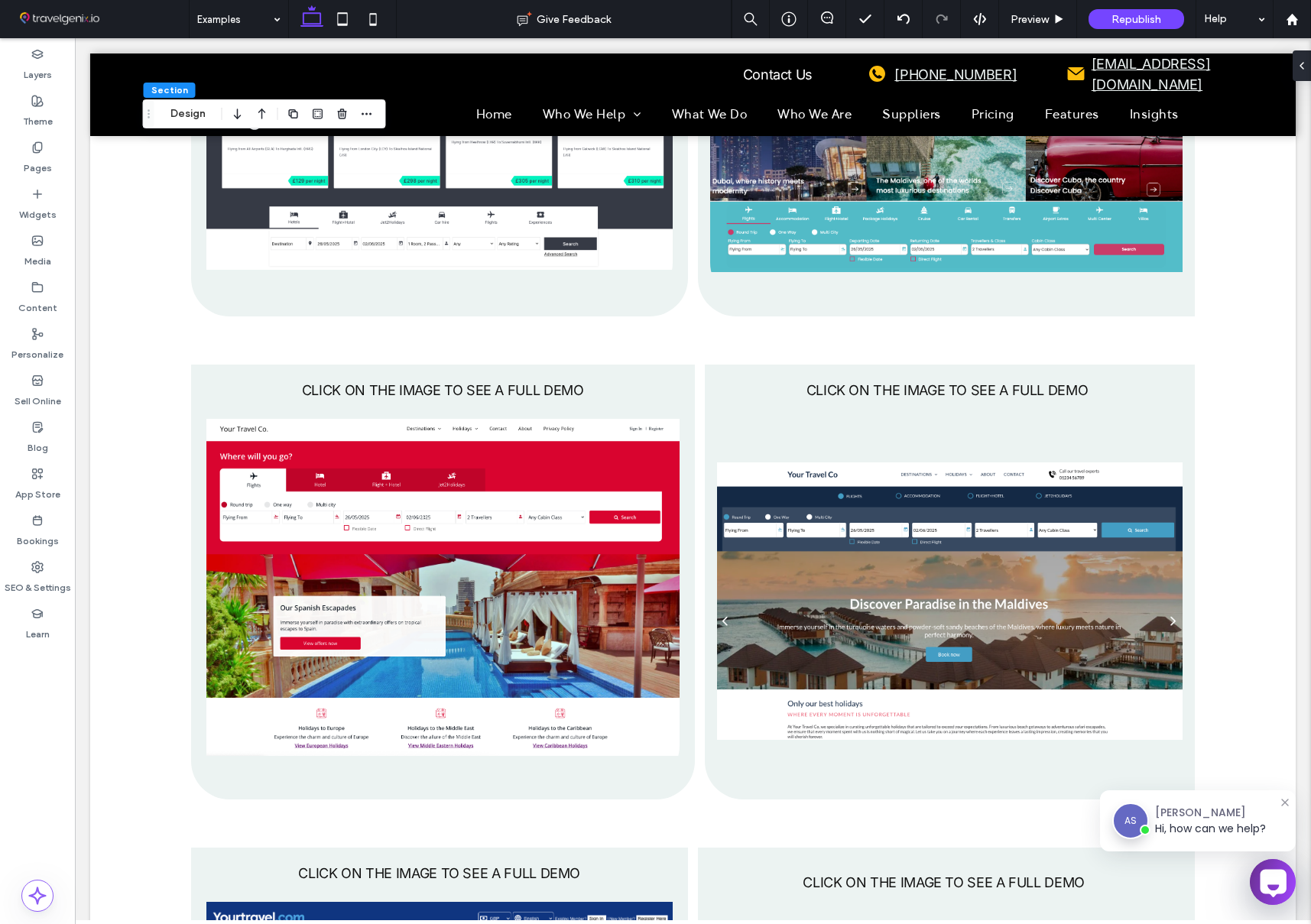
scroll to position [3480, 0]
